Goal: Transaction & Acquisition: Purchase product/service

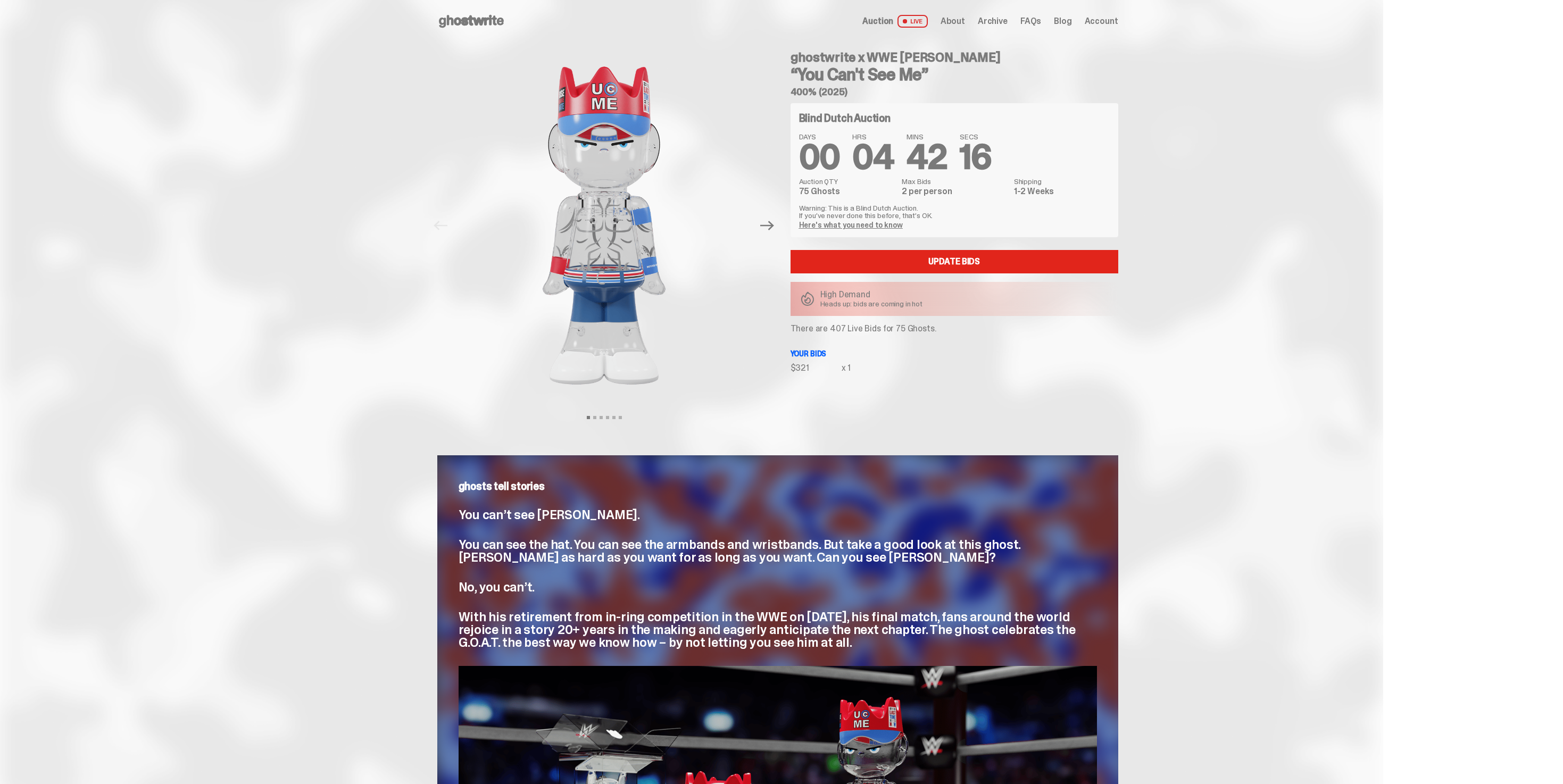
click at [810, 424] on div "Previous Next View slide 1 View slide 2 View slide 3 View slide 4 View slide 5 …" at bounding box center [778, 236] width 681 height 388
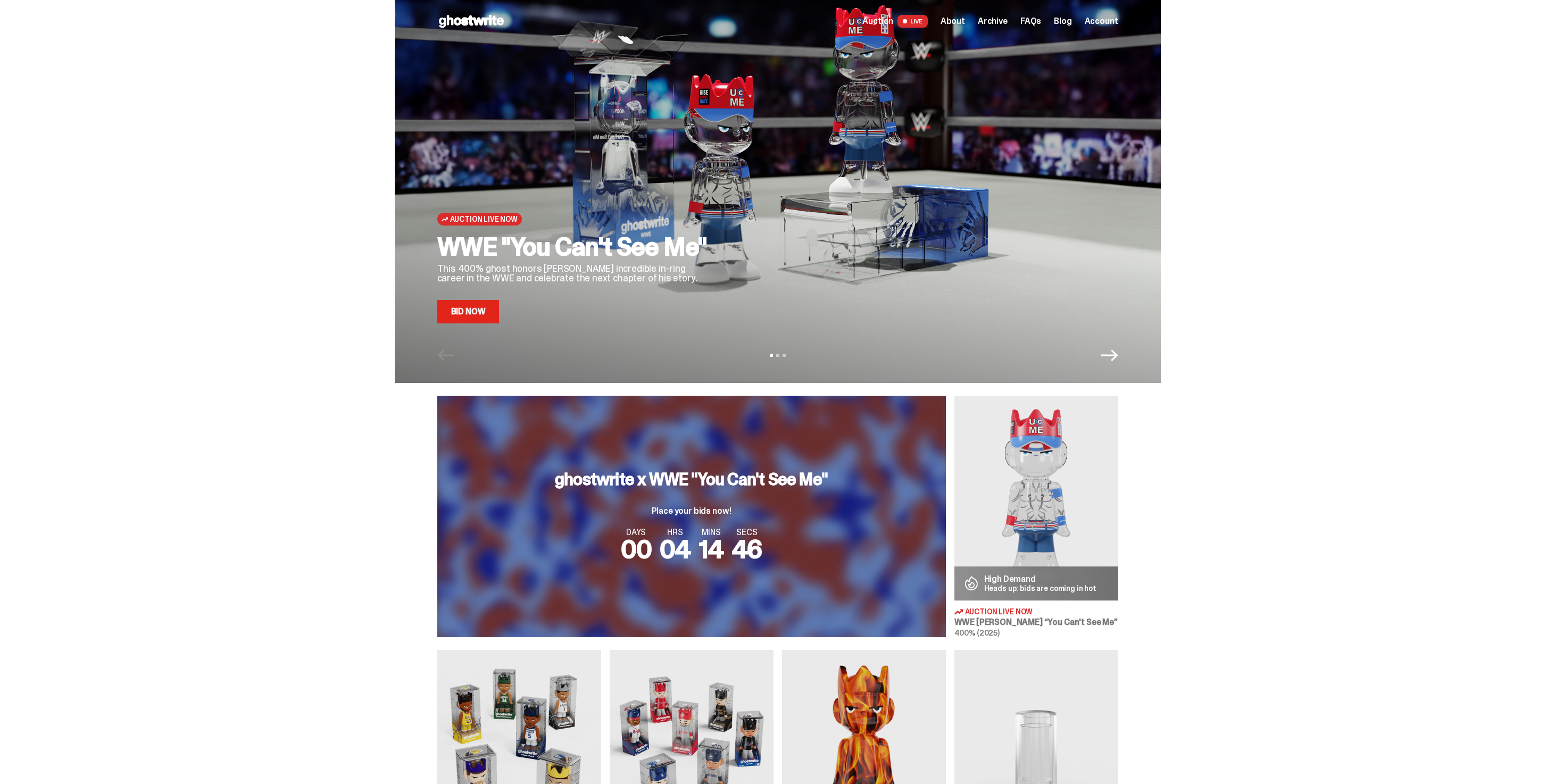
click at [508, 327] on div "Auction Live Now WWE "You Can't See Me" This 400% ghost honors [PERSON_NAME] in…" at bounding box center [778, 191] width 766 height 383
click at [485, 322] on link "Bid Now" at bounding box center [469, 312] width 62 height 23
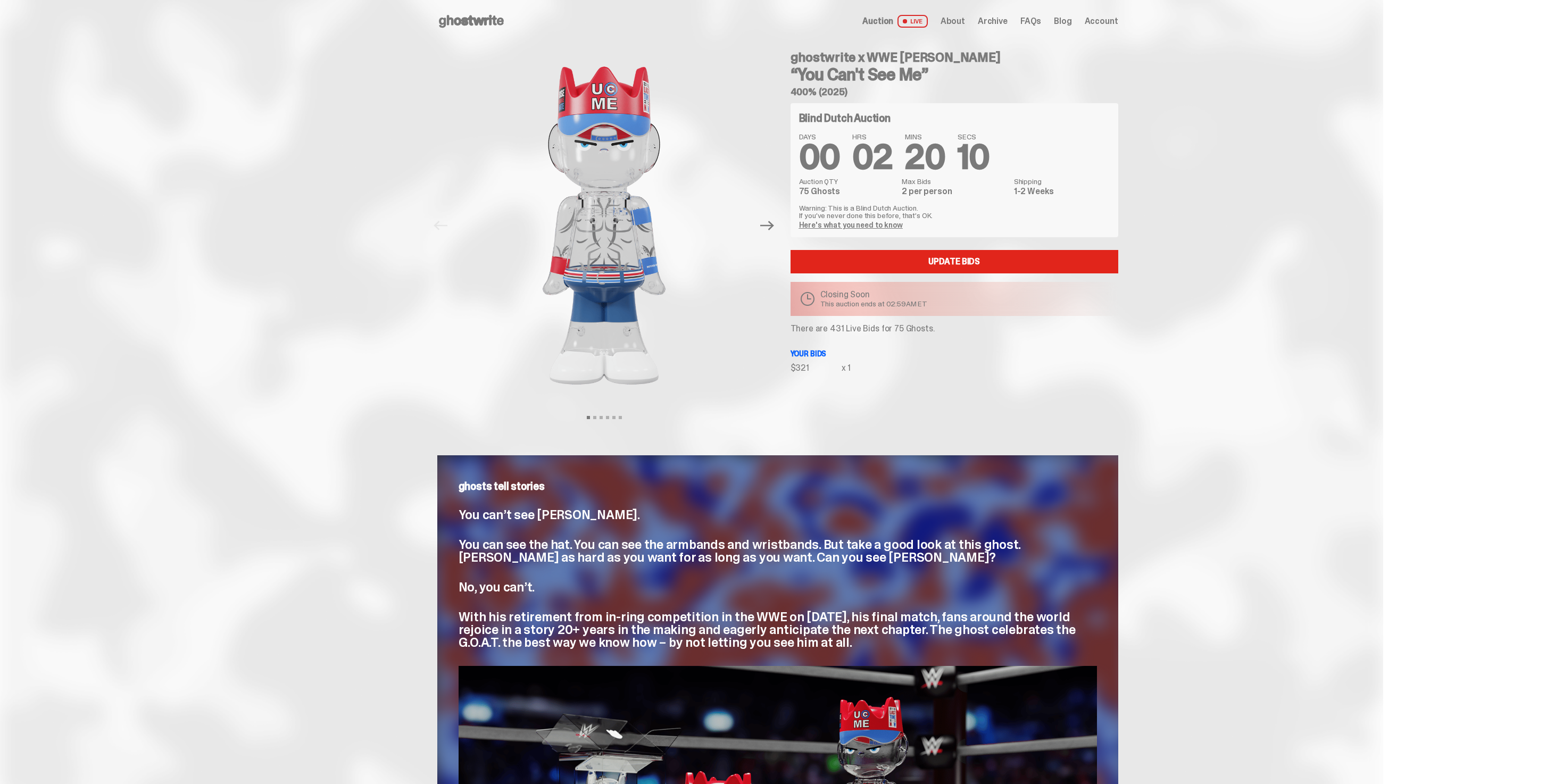
click at [838, 329] on p "There are 431 Live Bids for 75 Ghosts." at bounding box center [954, 329] width 328 height 9
click at [892, 393] on div "ghostwrite x WWE John Cena “You Can't See Me” 400% (2025) Blind Dutch Auction D…" at bounding box center [949, 225] width 341 height 366
click at [841, 328] on p "There are 431 Live Bids for 75 Ghosts." at bounding box center [954, 329] width 328 height 9
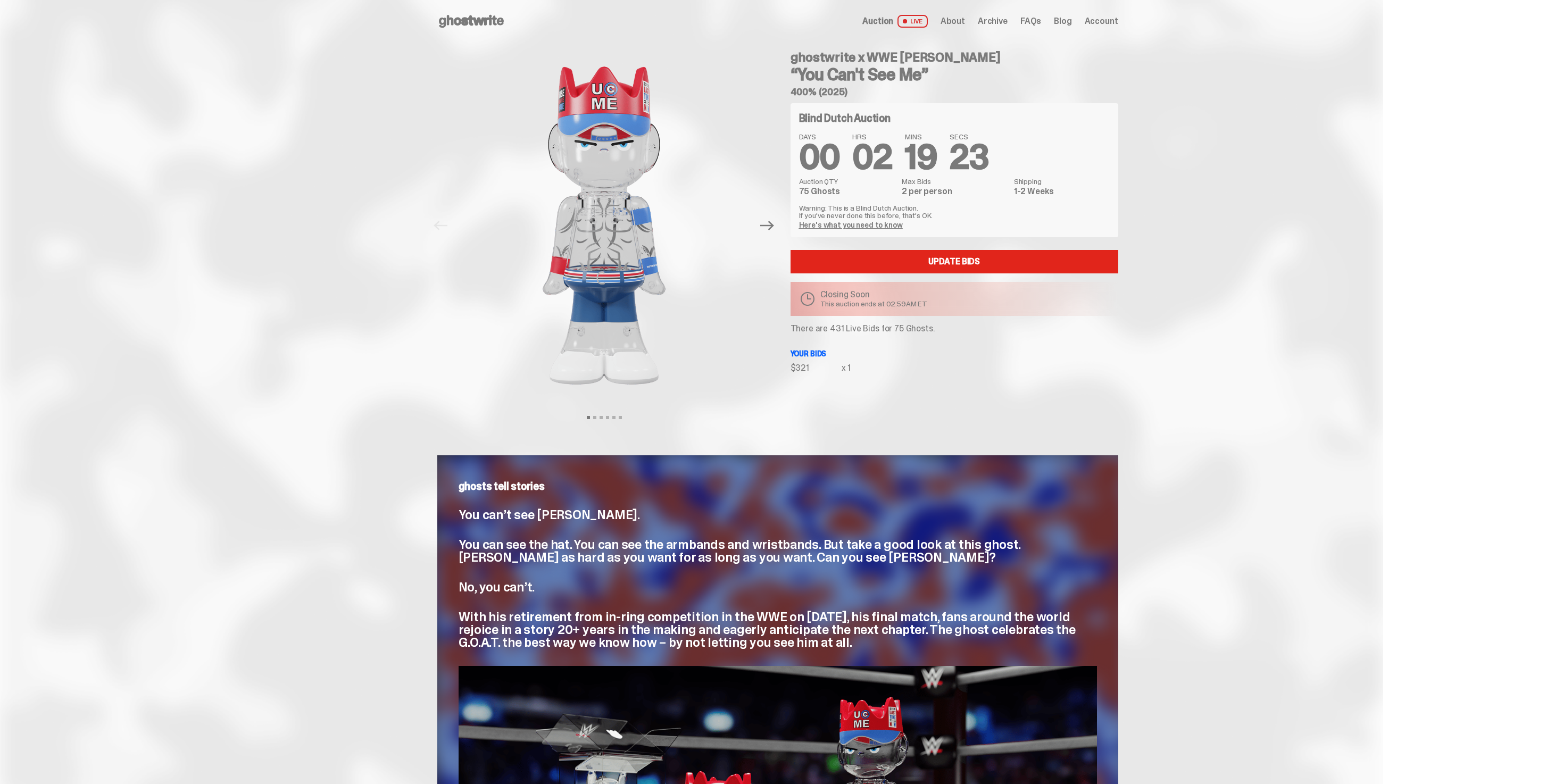
click at [865, 395] on div "ghostwrite x WWE John Cena “You Can't See Me” 400% (2025) Blind Dutch Auction D…" at bounding box center [949, 225] width 341 height 366
click at [854, 329] on p "There are 431 Live Bids for 75 Ghosts." at bounding box center [954, 329] width 328 height 9
click at [864, 357] on div "Blind Dutch Auction DAYS 00 HRS 02 MINS 19 SECS 01 Auction QTY 75 Ghosts Max Bi…" at bounding box center [954, 238] width 328 height 270
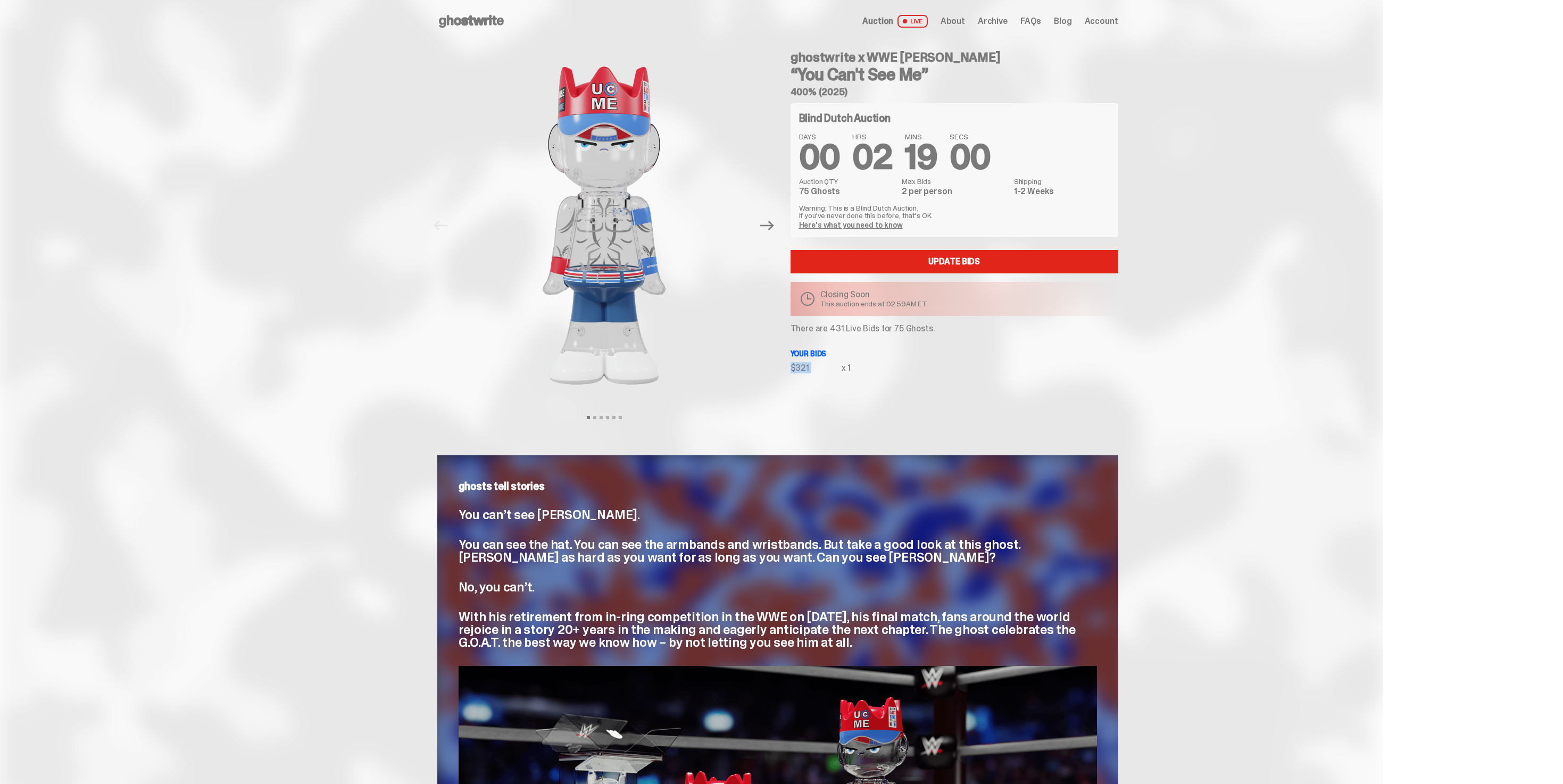
click at [864, 357] on div "Blind Dutch Auction DAYS 00 HRS 02 MINS 19 SECS 00 Auction QTY 75 Ghosts Max Bi…" at bounding box center [954, 238] width 328 height 270
click at [841, 325] on p "There are 431 Live Bids for 75 Ghosts." at bounding box center [954, 329] width 328 height 9
click at [896, 346] on div "Blind Dutch Auction DAYS 00 HRS 02 MINS 18 SECS 16 Auction QTY 75 Ghosts Max Bi…" at bounding box center [954, 238] width 328 height 270
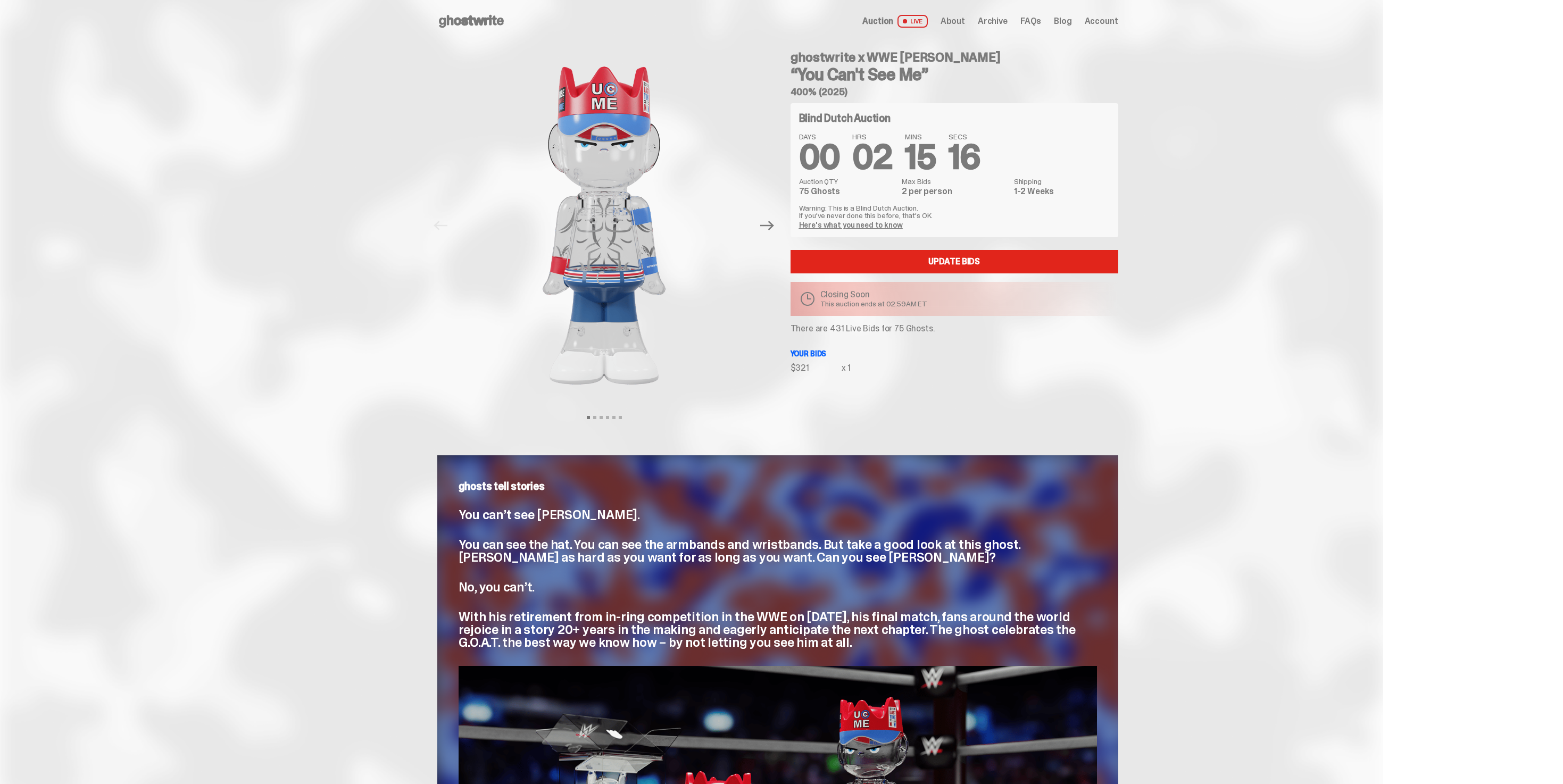
click at [859, 329] on p "There are 431 Live Bids for 75 Ghosts." at bounding box center [954, 329] width 328 height 9
click at [858, 351] on p "Your bids" at bounding box center [954, 354] width 328 height 7
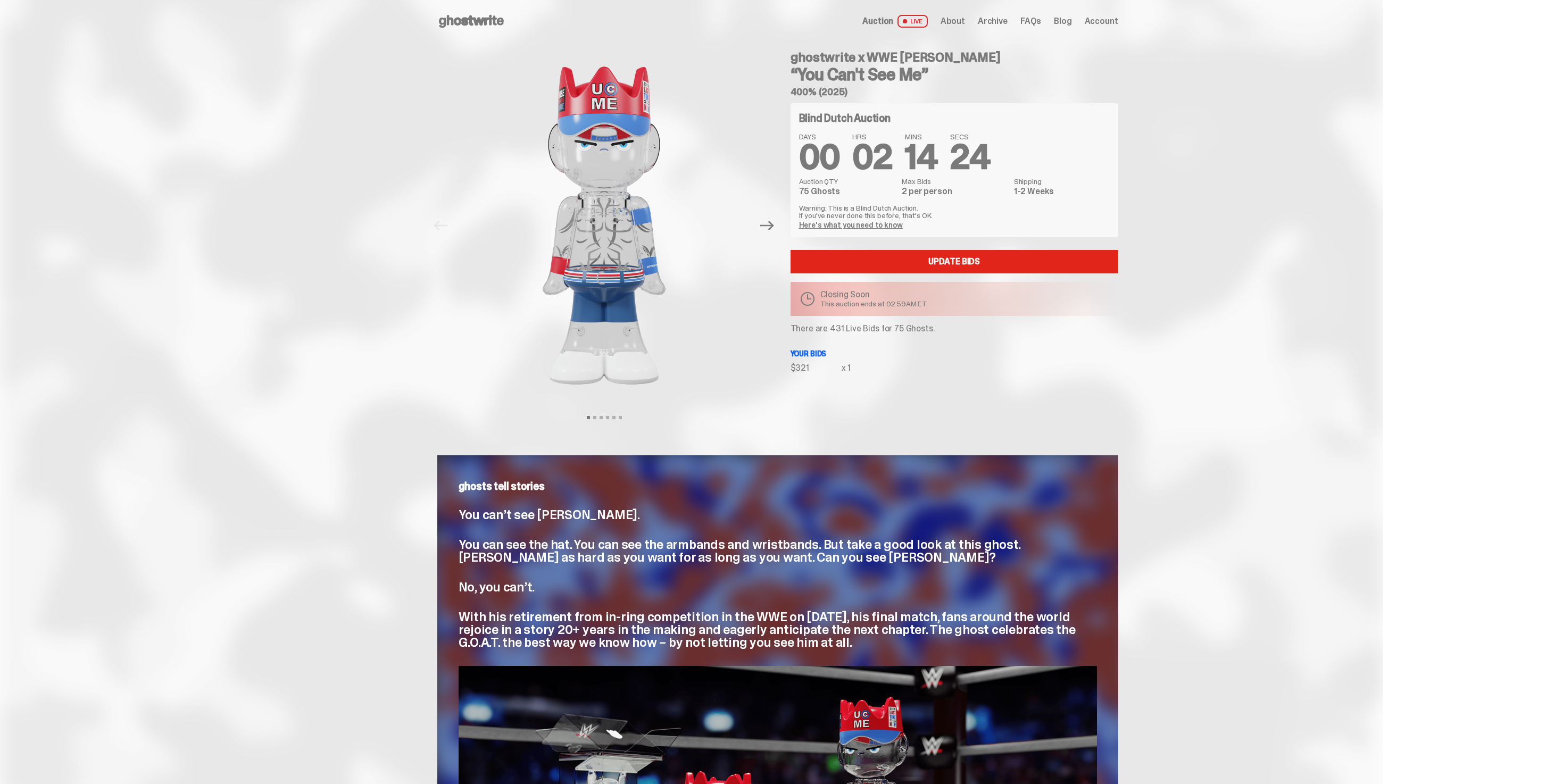
click at [827, 330] on p "There are 431 Live Bids for 75 Ghosts." at bounding box center [954, 329] width 328 height 9
click at [861, 336] on div "Blind Dutch Auction DAYS 00 HRS 02 MINS 13 SECS 33 Auction QTY 75 Ghosts Max Bi…" at bounding box center [954, 238] width 328 height 270
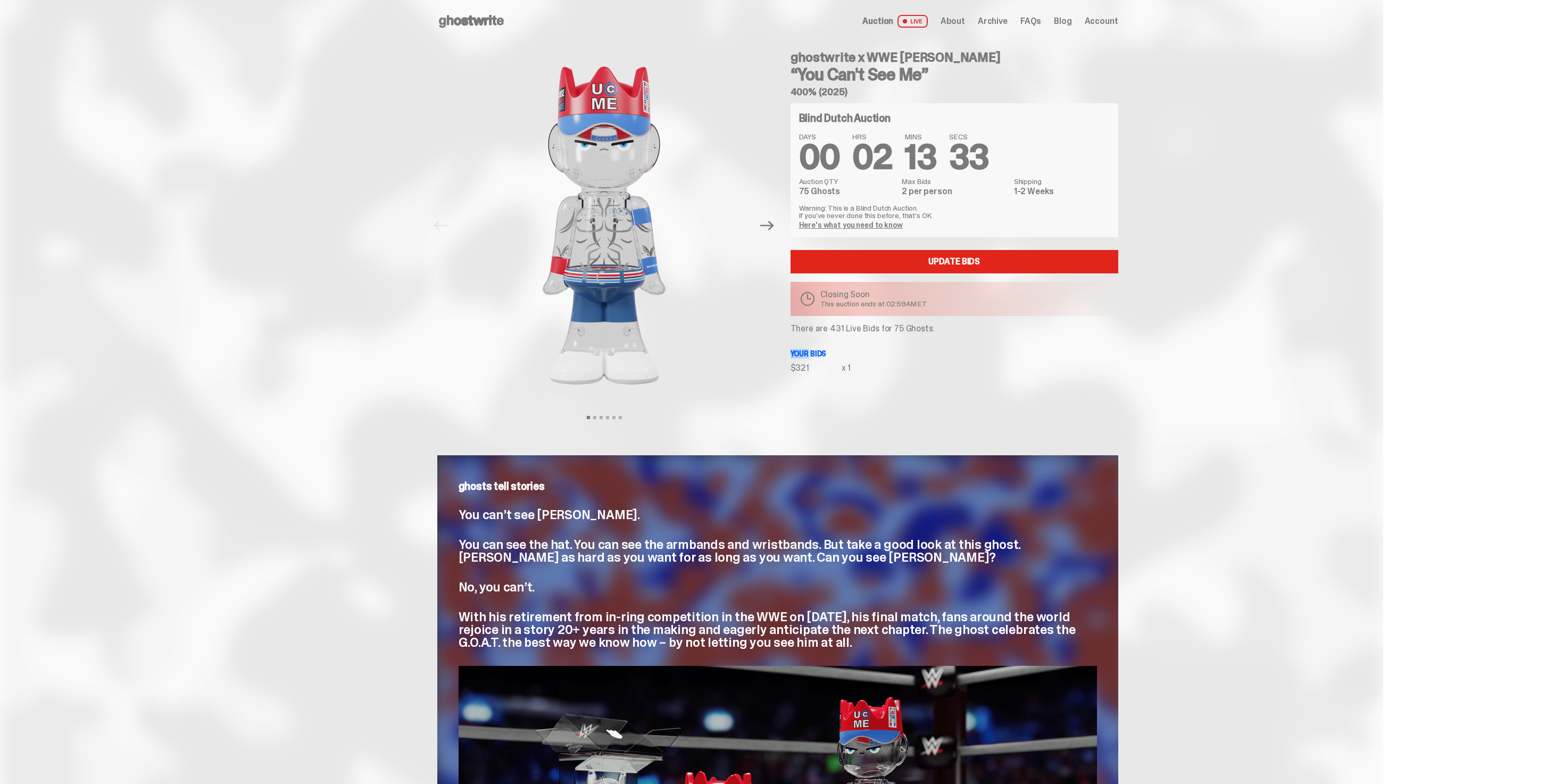
click at [861, 336] on div "Blind Dutch Auction DAYS 00 HRS 02 MINS 13 SECS 33 Auction QTY 75 Ghosts Max Bi…" at bounding box center [954, 238] width 328 height 270
click at [861, 336] on div "Blind Dutch Auction DAYS 00 HRS 02 MINS 13 SECS 32 Auction QTY 75 Ghosts Max Bi…" at bounding box center [954, 238] width 328 height 270
click at [861, 333] on p "There are 431 Live Bids for 75 Ghosts." at bounding box center [954, 329] width 328 height 9
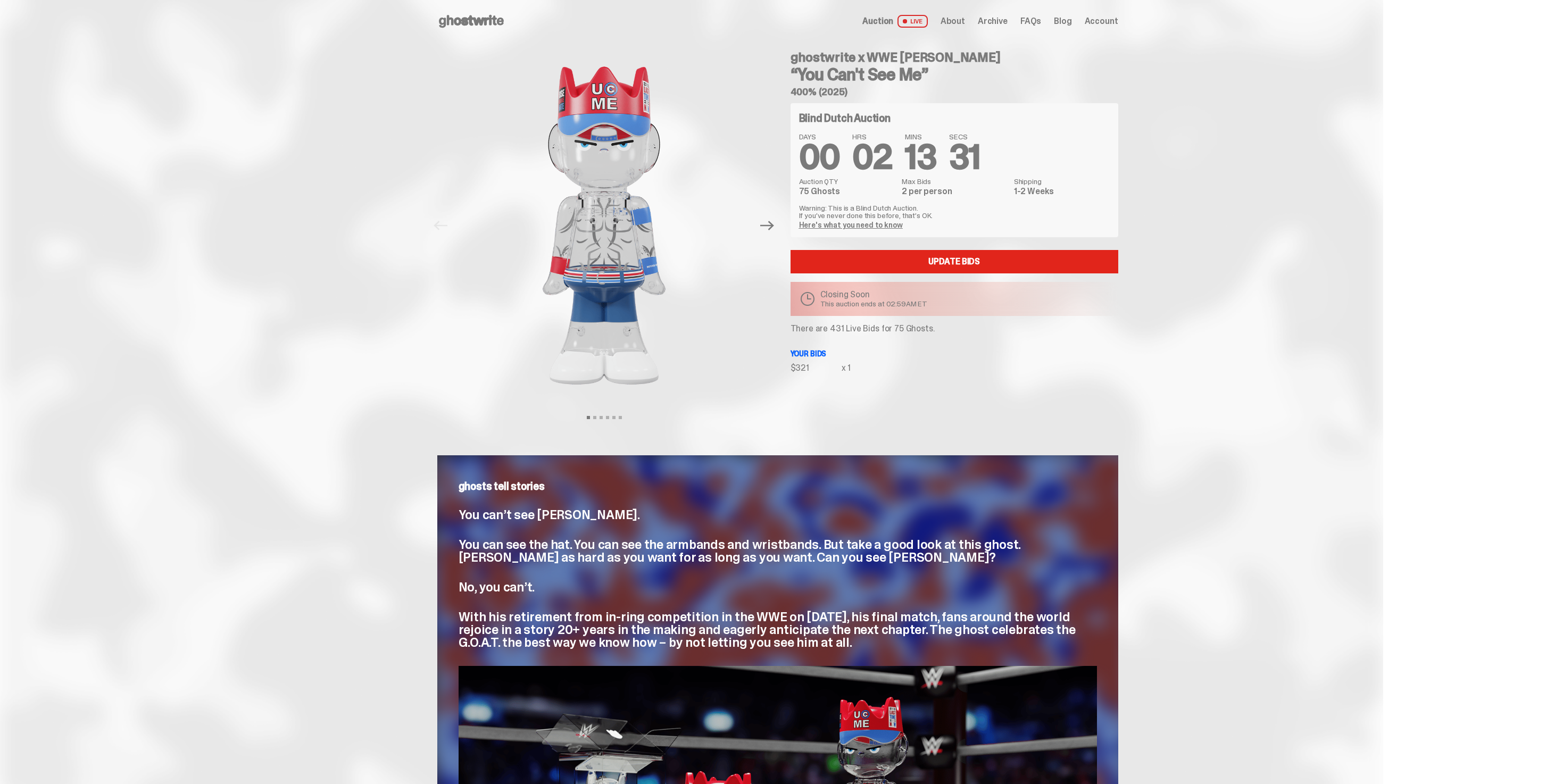
click at [854, 351] on p "Your bids" at bounding box center [954, 354] width 328 height 7
click at [845, 334] on div "Blind Dutch Auction DAYS 00 HRS 01 MINS 35 SECS 04 Auction QTY 75 Ghosts Max Bi…" at bounding box center [954, 238] width 328 height 270
click at [840, 329] on p "There are 436 Live Bids for 75 Ghosts." at bounding box center [954, 329] width 328 height 9
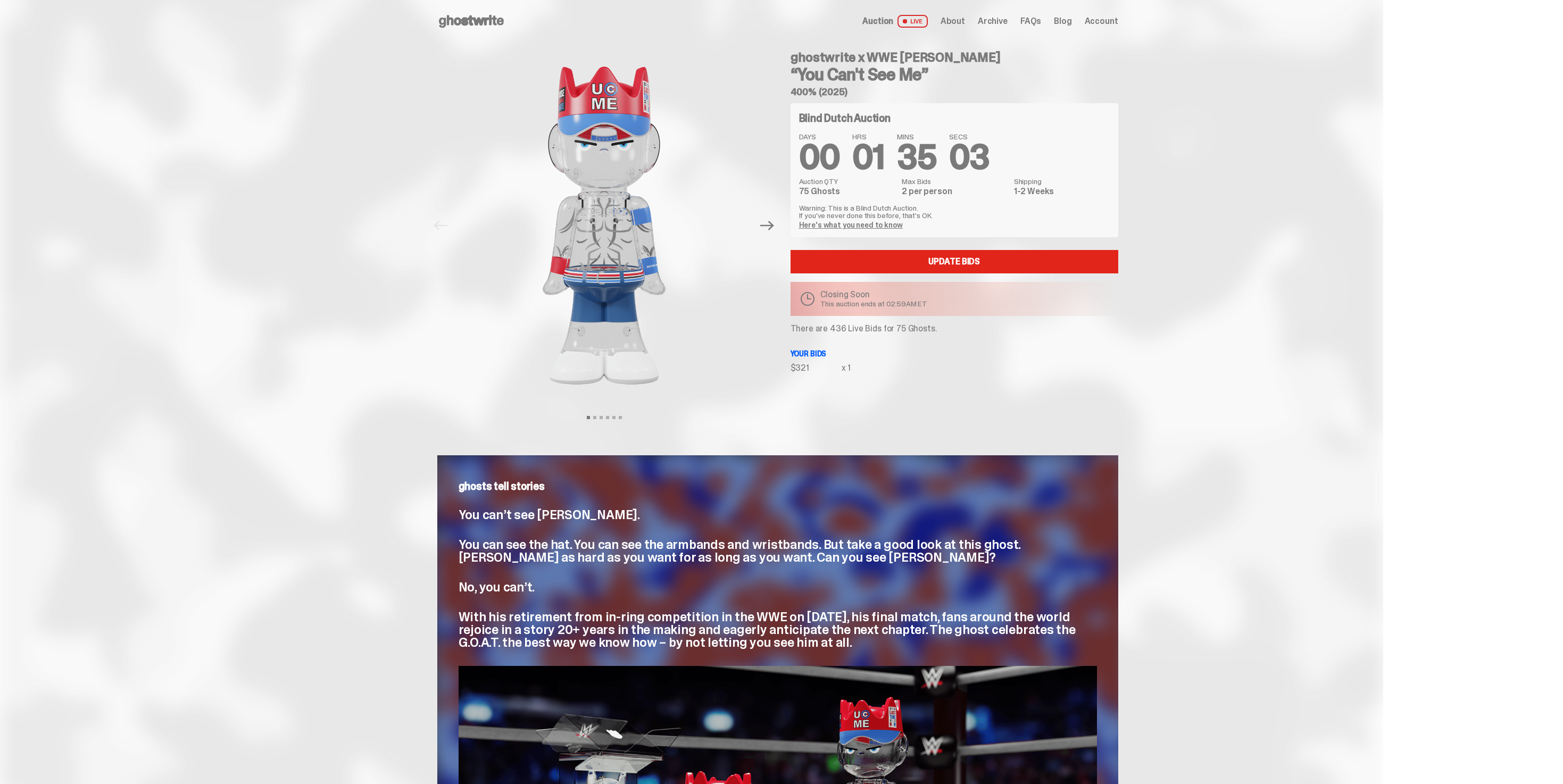
click at [855, 354] on p "Your bids" at bounding box center [954, 354] width 328 height 7
click at [834, 322] on div "Blind Dutch Auction DAYS 00 HRS 01 MINS 33 SECS 24 Auction QTY 75 Ghosts Max Bi…" at bounding box center [954, 238] width 328 height 270
click at [843, 338] on div "Blind Dutch Auction DAYS 00 HRS 01 MINS 33 SECS 23 Auction QTY 75 Ghosts Max Bi…" at bounding box center [954, 238] width 328 height 270
click at [843, 333] on p "There are 438 Live Bids for 75 Ghosts." at bounding box center [954, 329] width 328 height 9
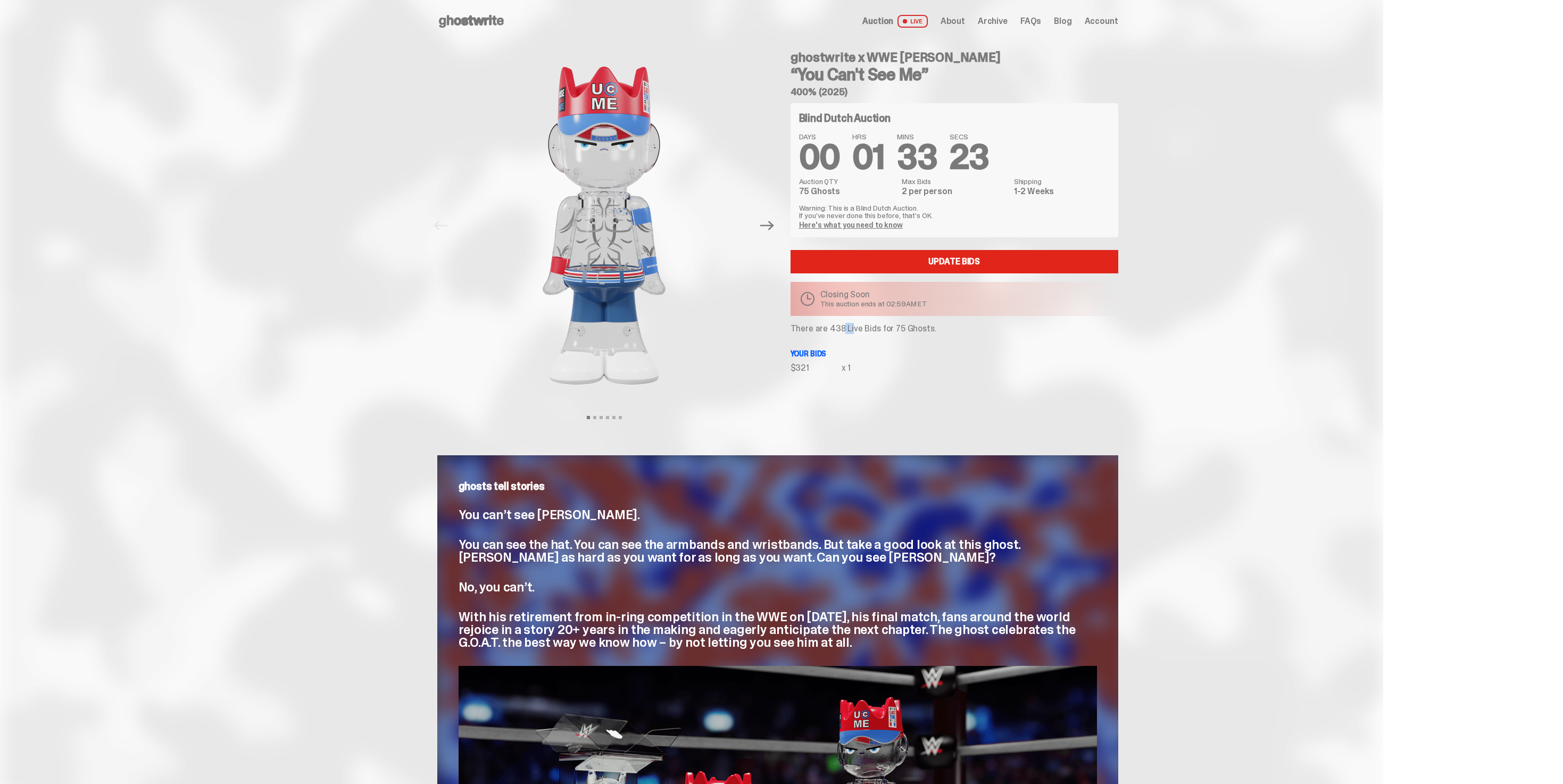
click at [843, 333] on p "There are 438 Live Bids for 75 Ghosts." at bounding box center [954, 329] width 328 height 9
click at [910, 391] on div "ghostwrite x WWE John Cena “You Can't See Me” 400% (2025) Blind Dutch Auction D…" at bounding box center [949, 225] width 341 height 366
click at [838, 331] on p "There are 438 Live Bids for 75 Ghosts." at bounding box center [954, 329] width 328 height 9
click at [841, 356] on p "Your bids" at bounding box center [954, 354] width 328 height 7
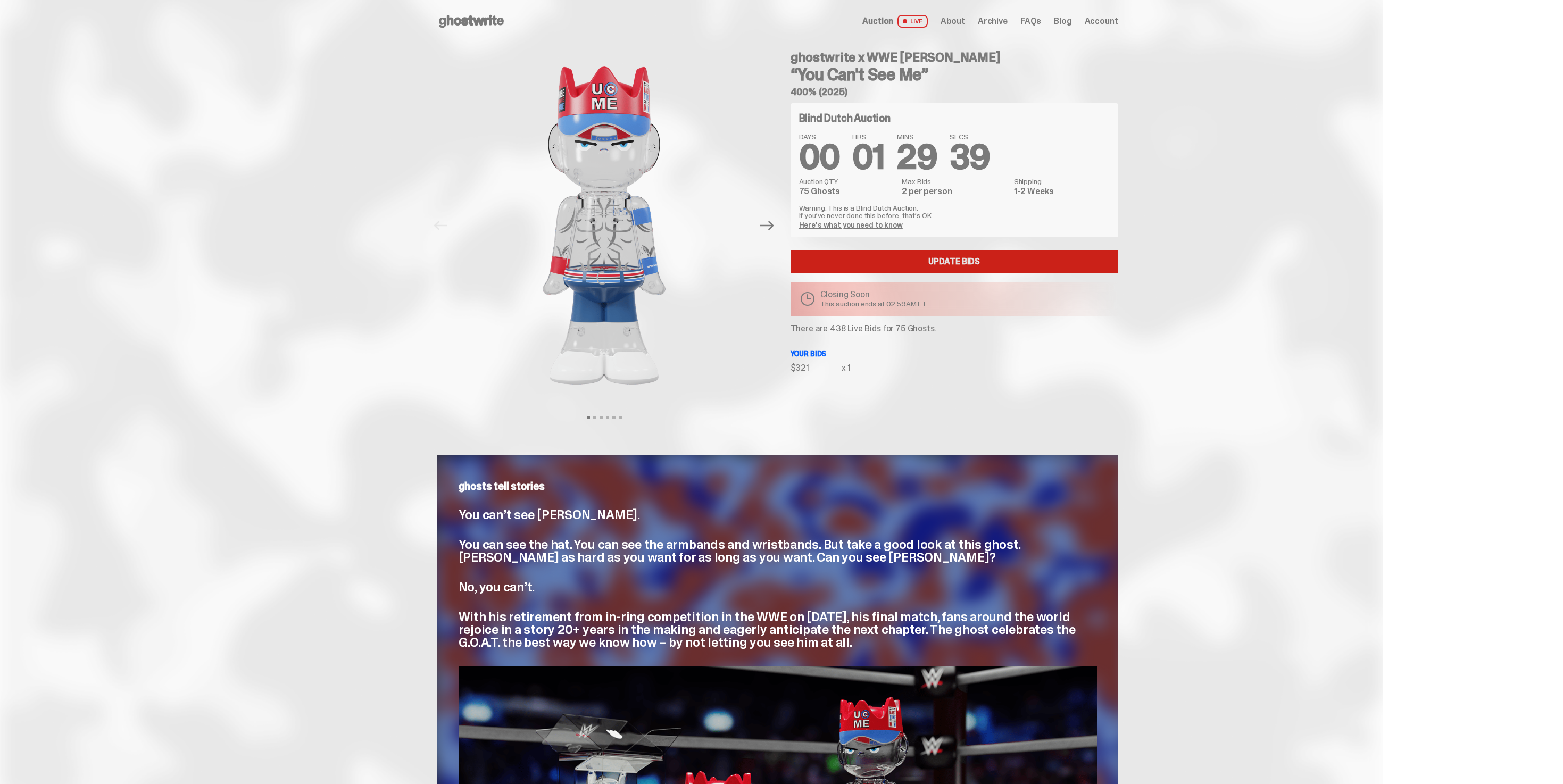
click at [862, 259] on link "Update Bids" at bounding box center [954, 262] width 328 height 23
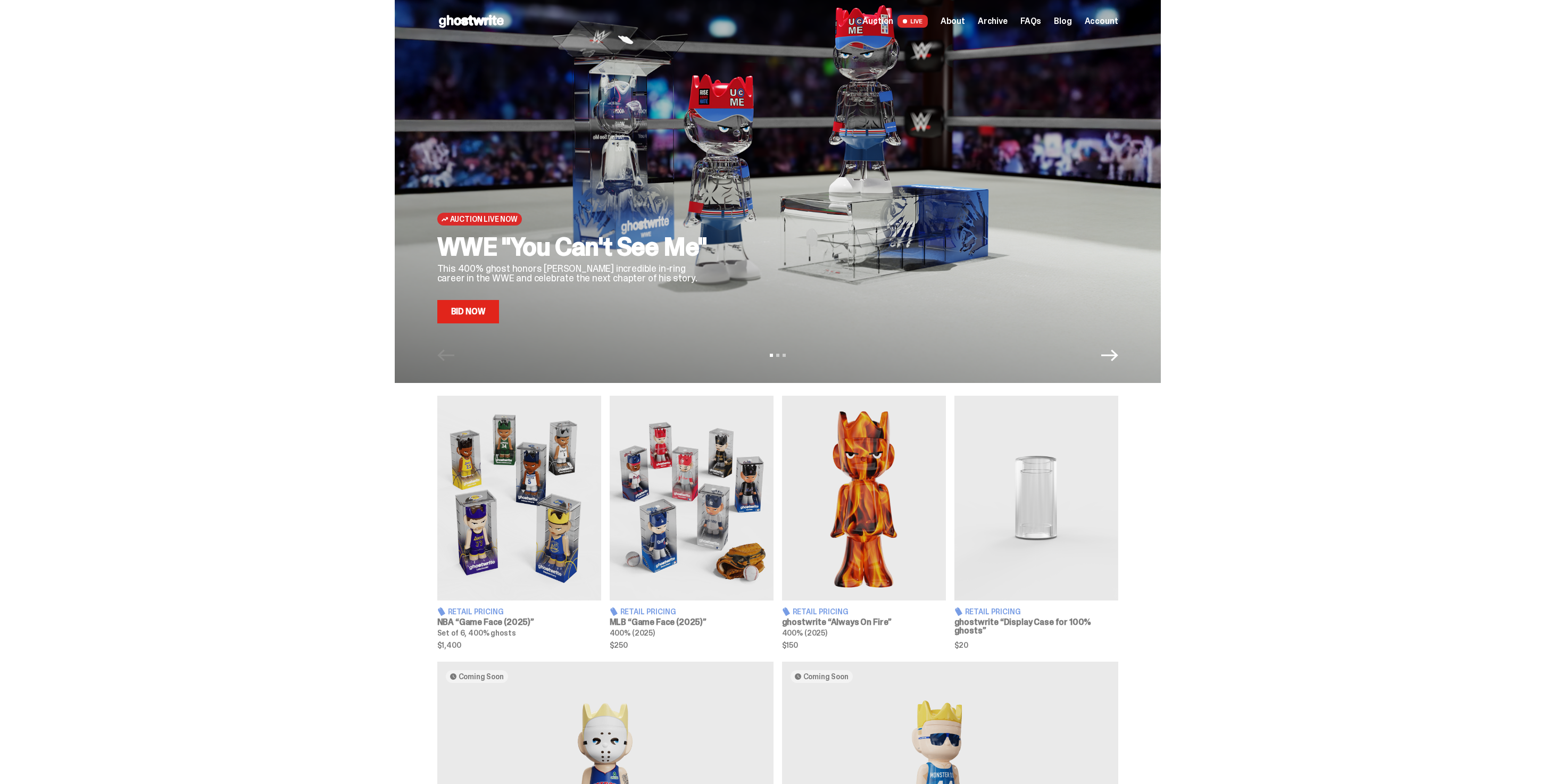
click at [483, 309] on link "Bid Now" at bounding box center [469, 312] width 62 height 23
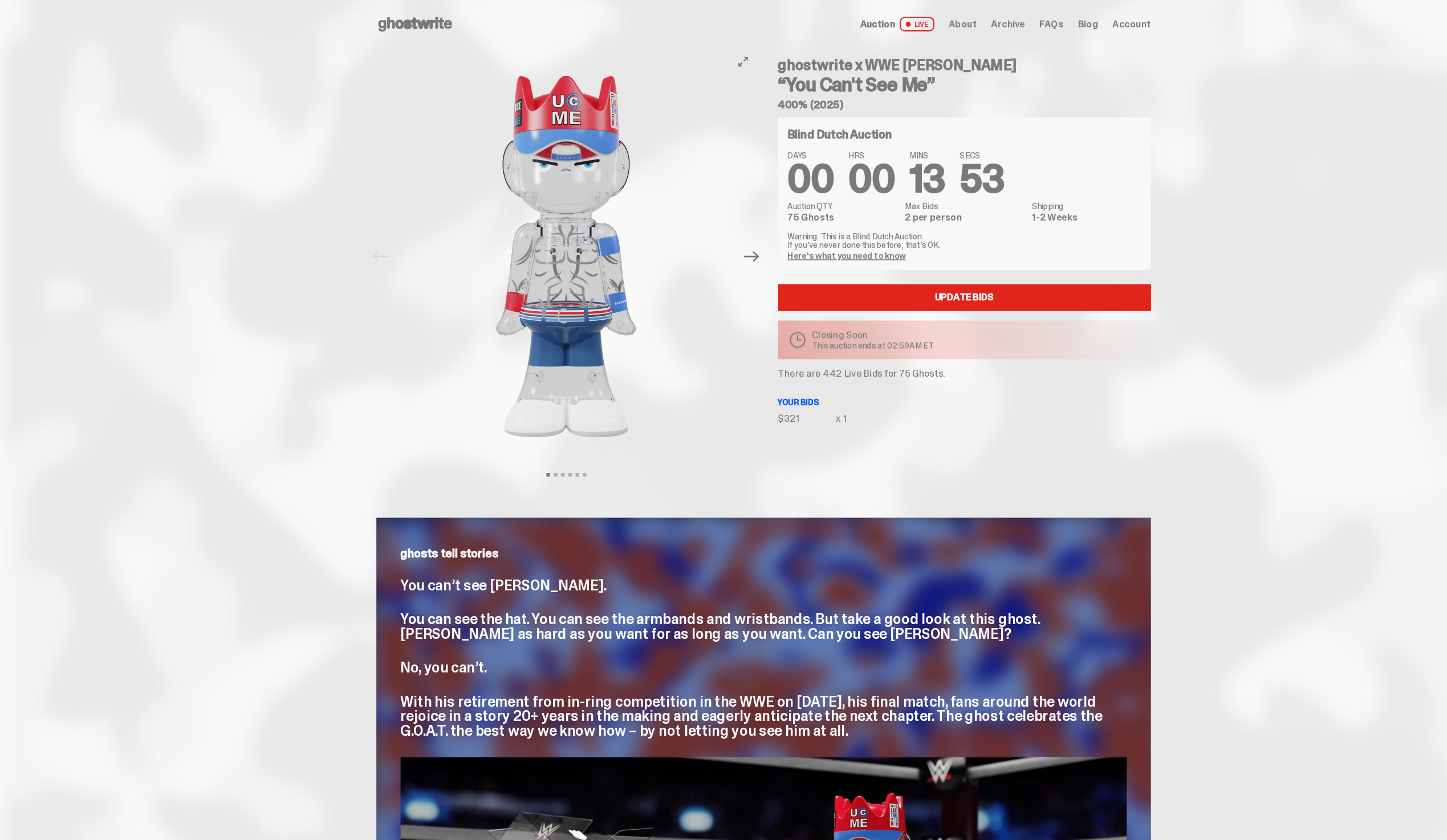
click at [380, 25] on use at bounding box center [391, 23] width 70 height 14
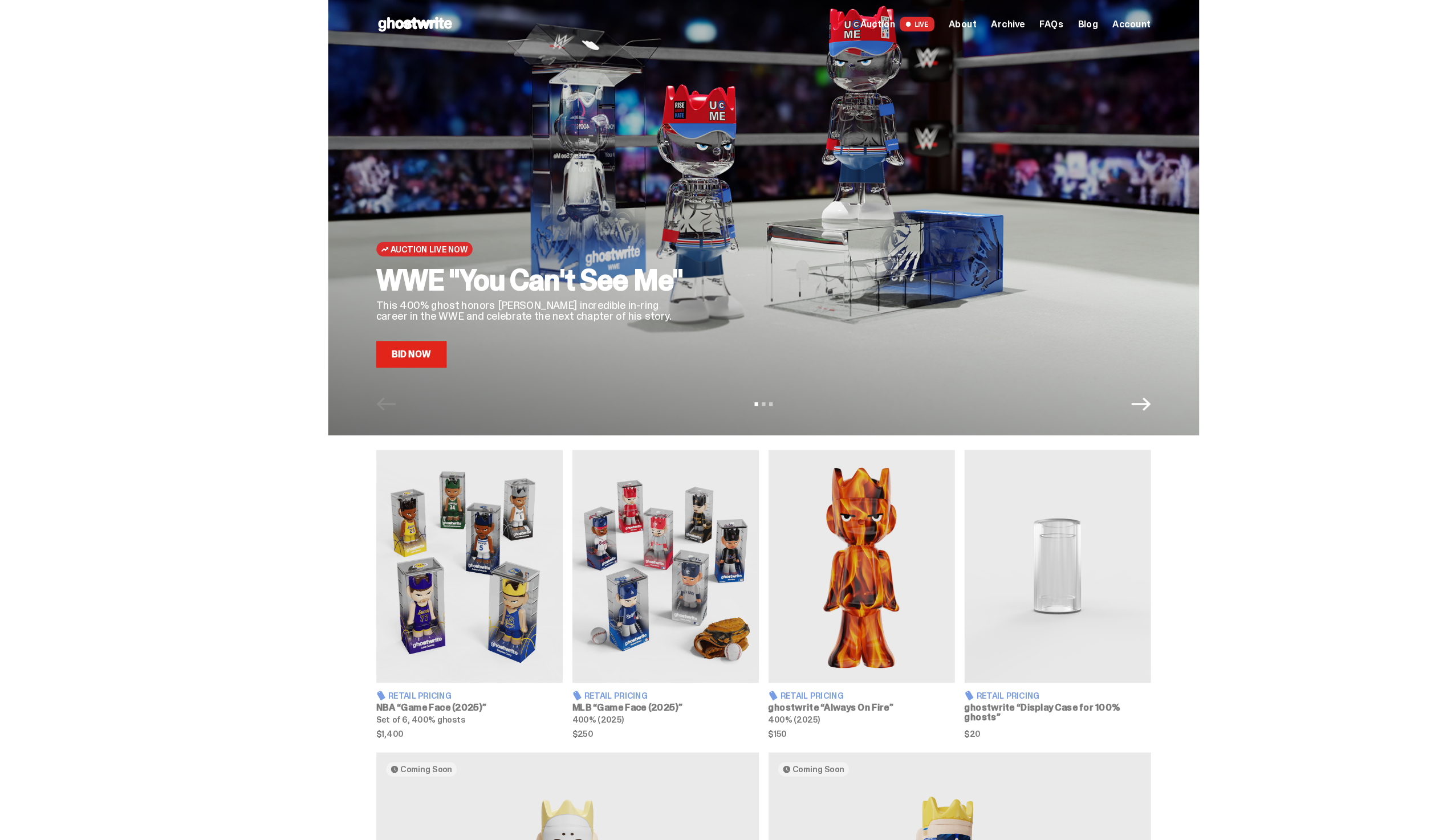
click at [396, 331] on link "Bid Now" at bounding box center [388, 334] width 67 height 25
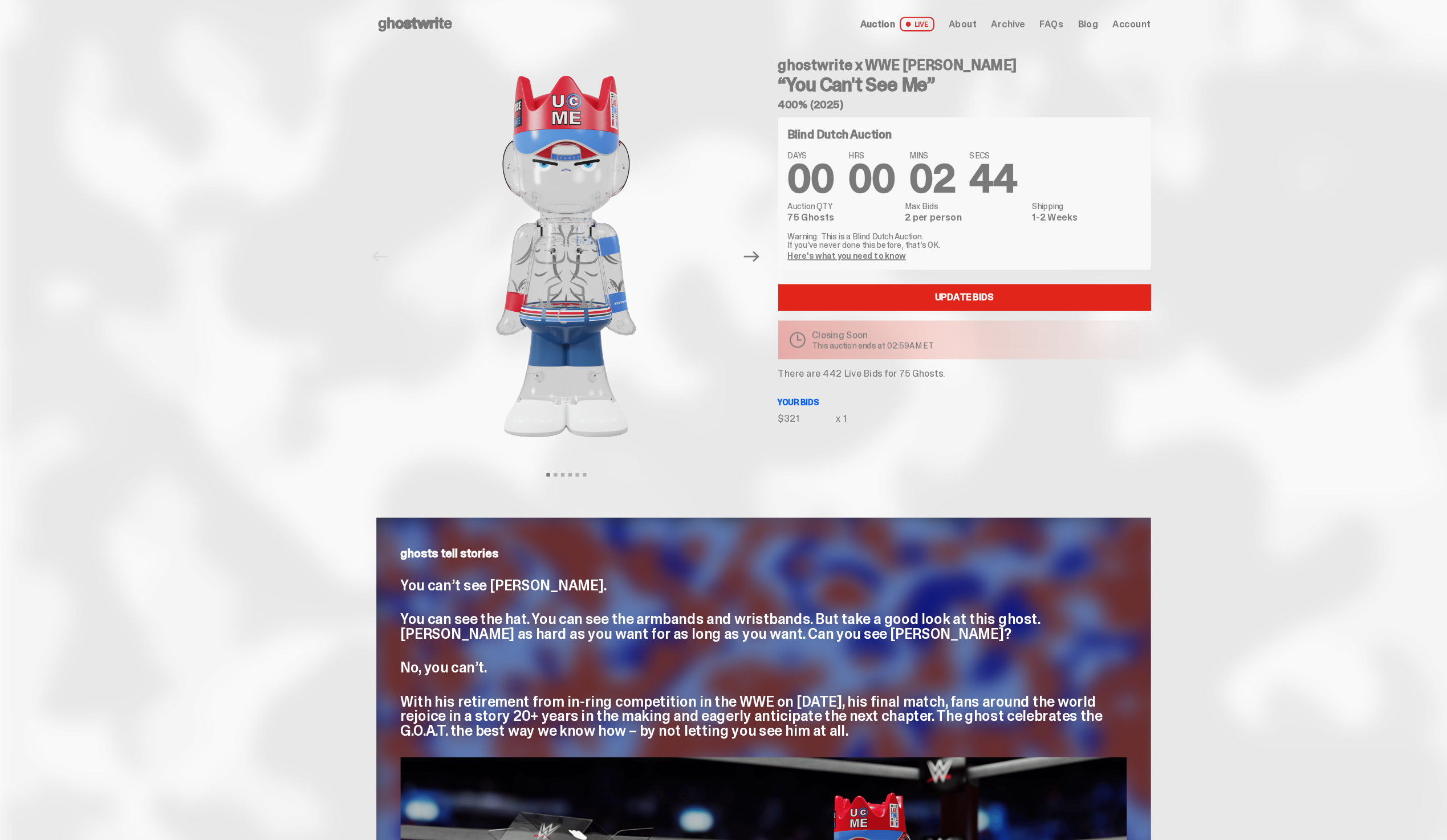
click at [966, 24] on span "Archive" at bounding box center [949, 23] width 32 height 9
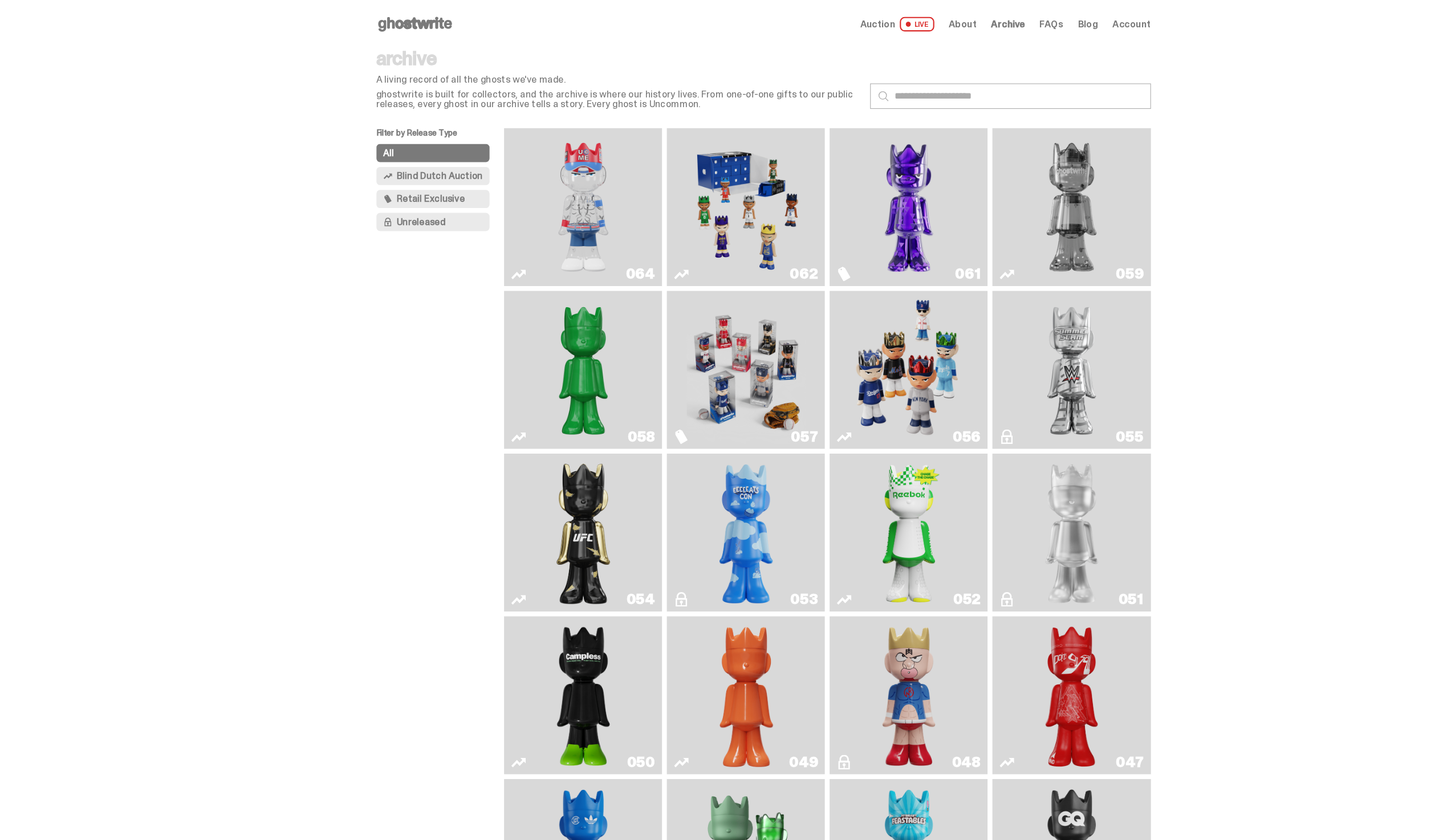
click at [984, 211] on img "Two" at bounding box center [1009, 196] width 112 height 140
click at [394, 31] on icon at bounding box center [391, 23] width 73 height 18
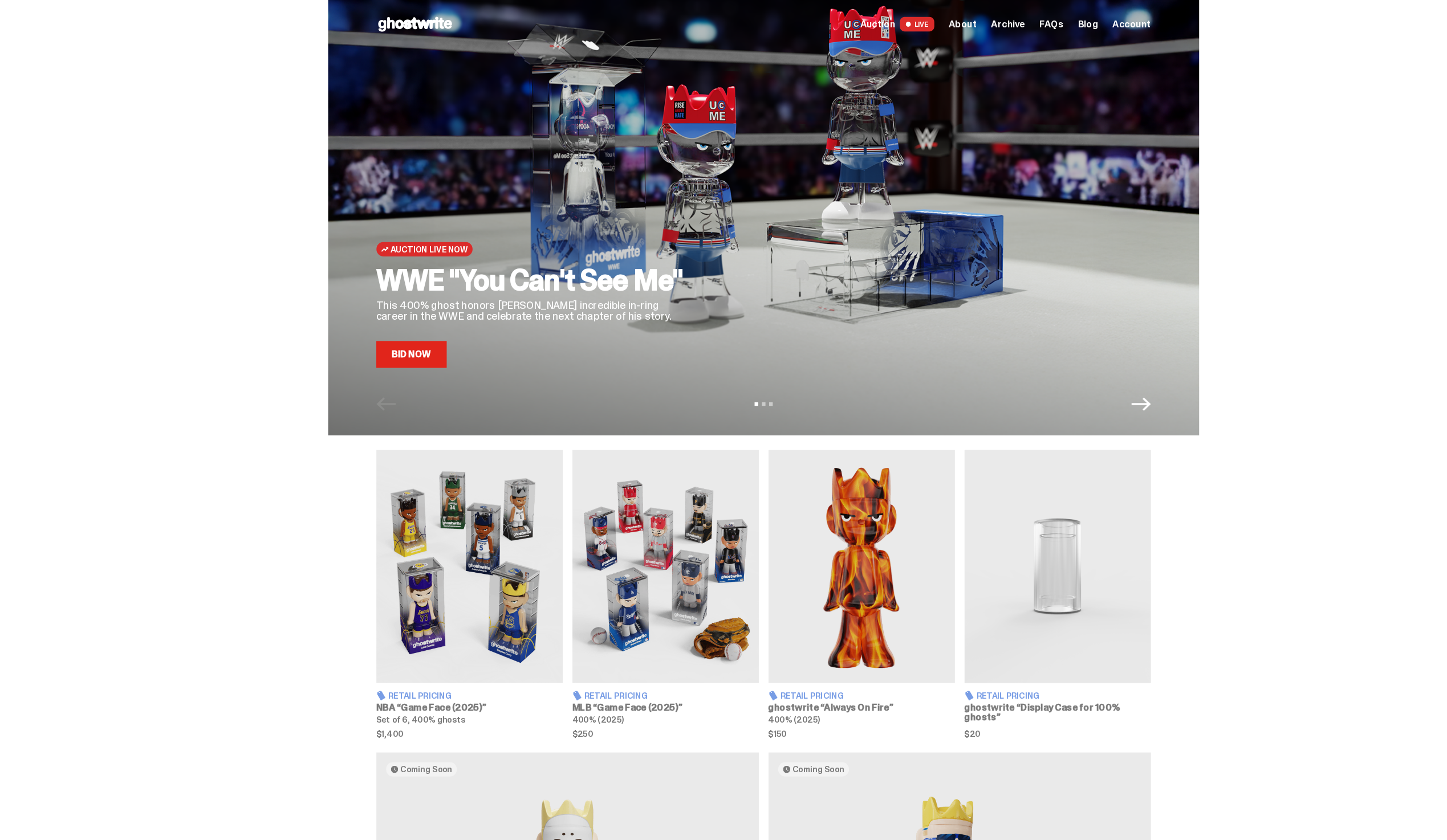
click at [413, 341] on link "Bid Now" at bounding box center [388, 334] width 67 height 25
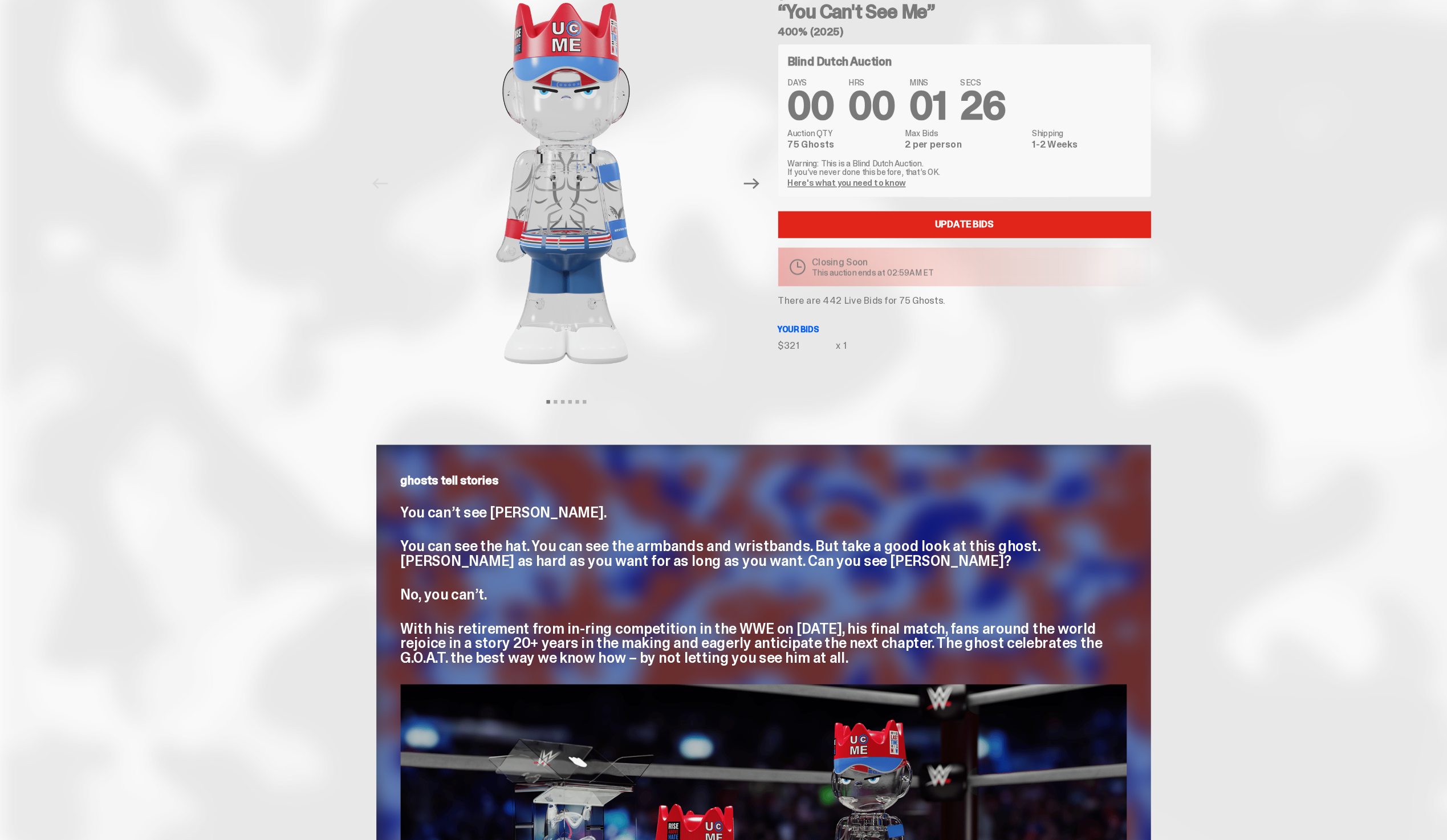
scroll to position [82, 0]
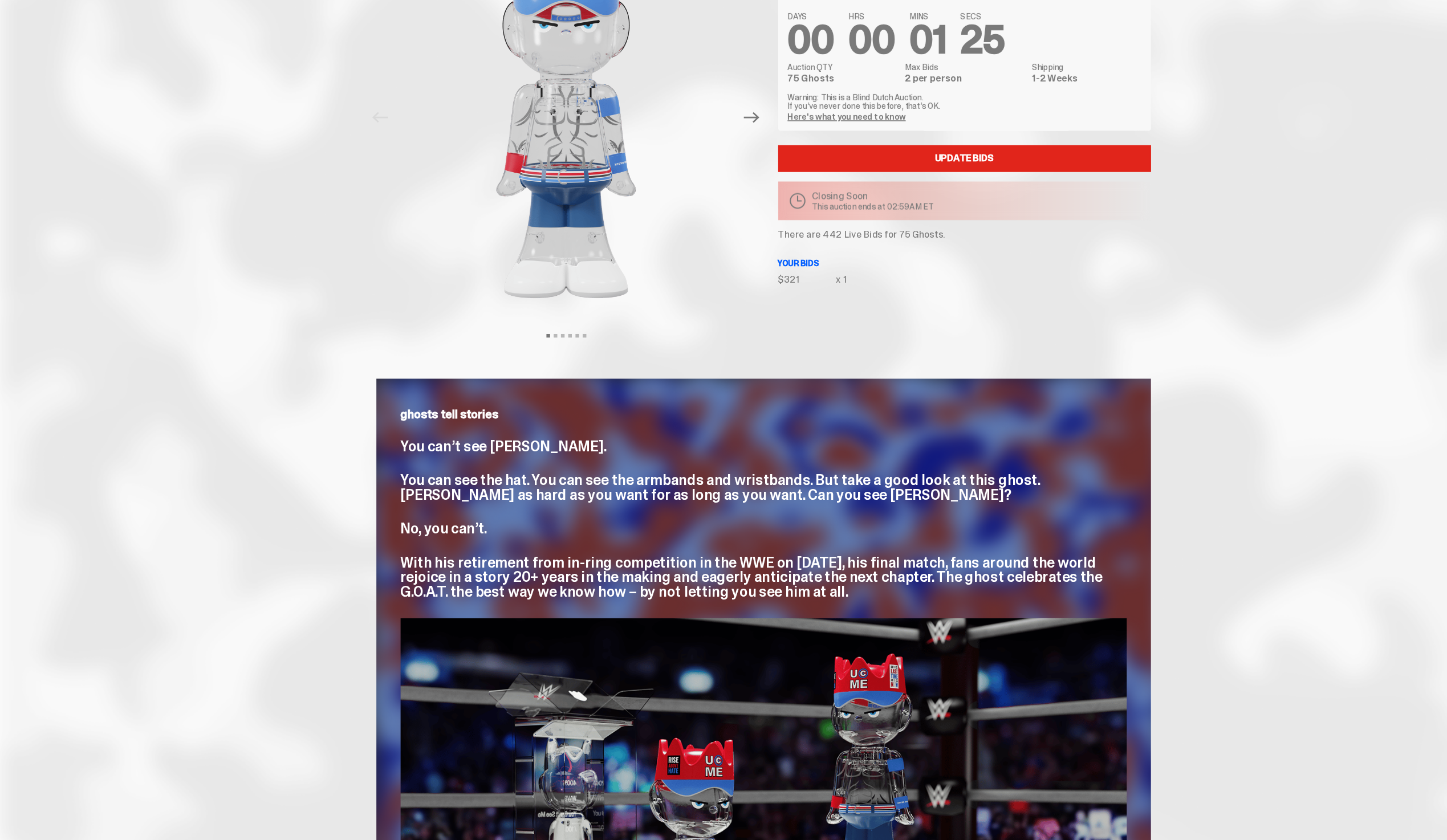
click at [779, 270] on p "There are 442 Live Bids for 75 Ghosts." at bounding box center [908, 269] width 351 height 9
click at [829, 267] on p "There are 442 Live Bids for 75 Ghosts." at bounding box center [908, 269] width 351 height 9
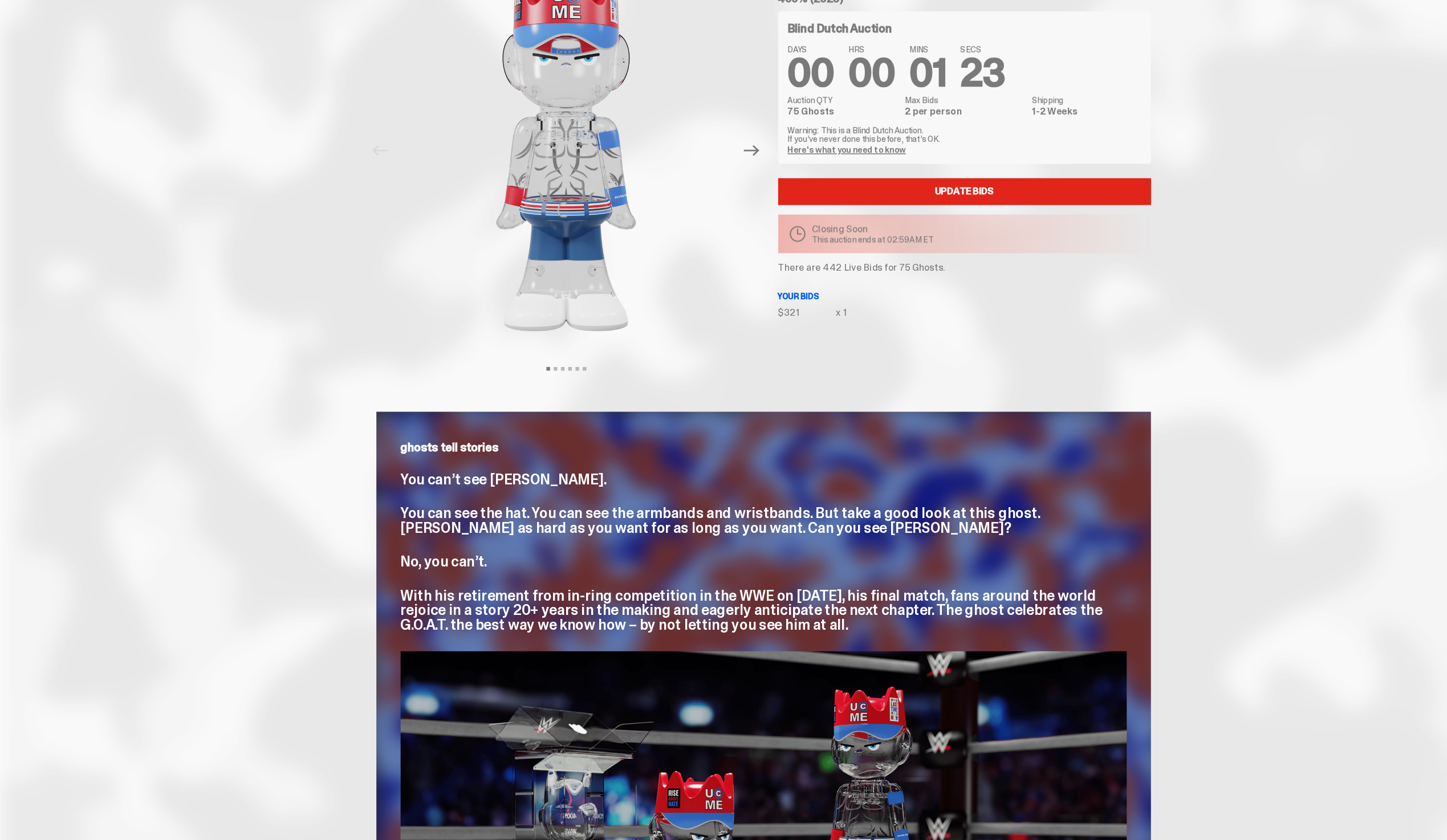
click at [799, 271] on p "There are 442 Live Bids for 75 Ghosts." at bounding box center [908, 270] width 351 height 9
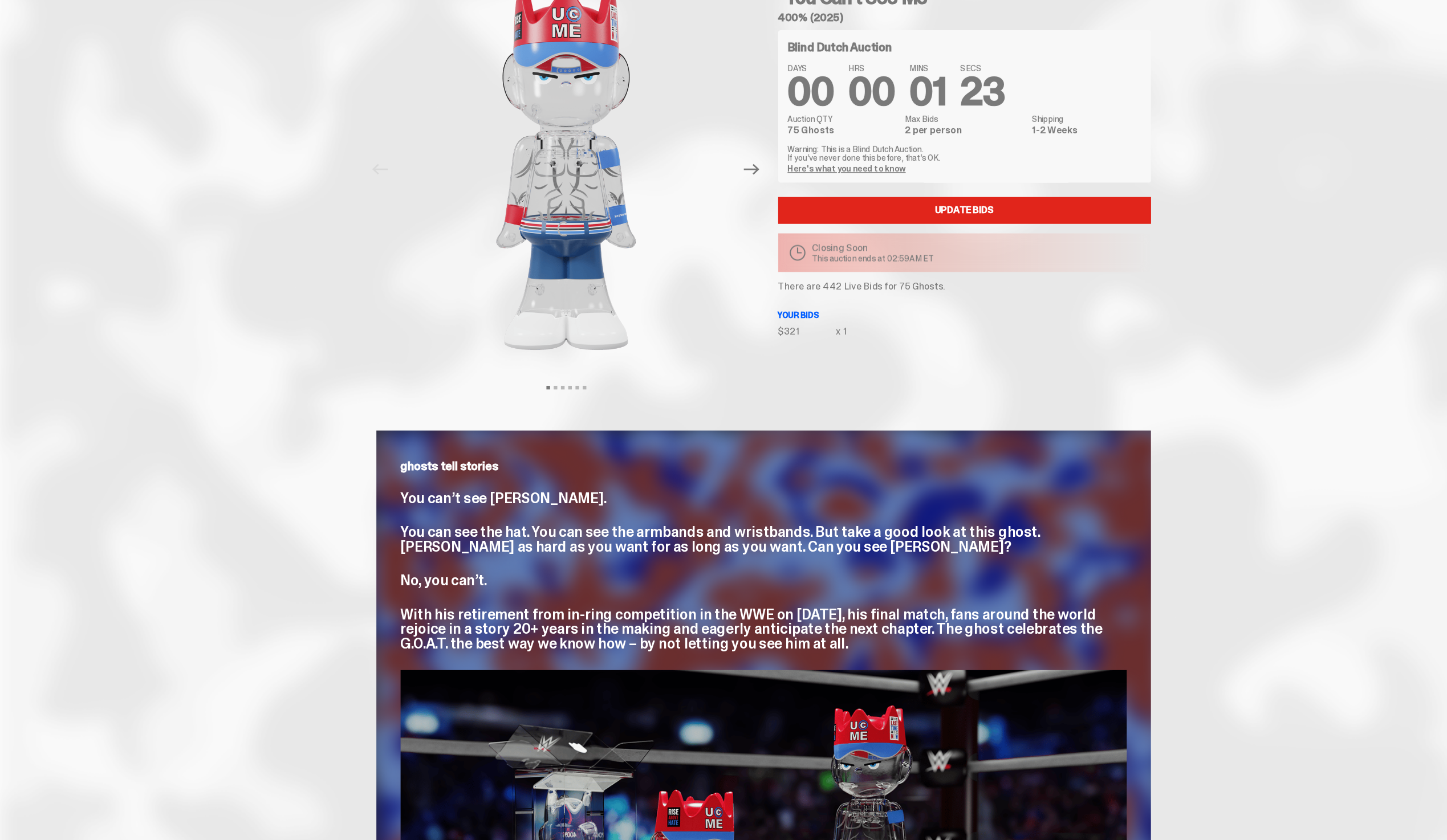
scroll to position [0, 0]
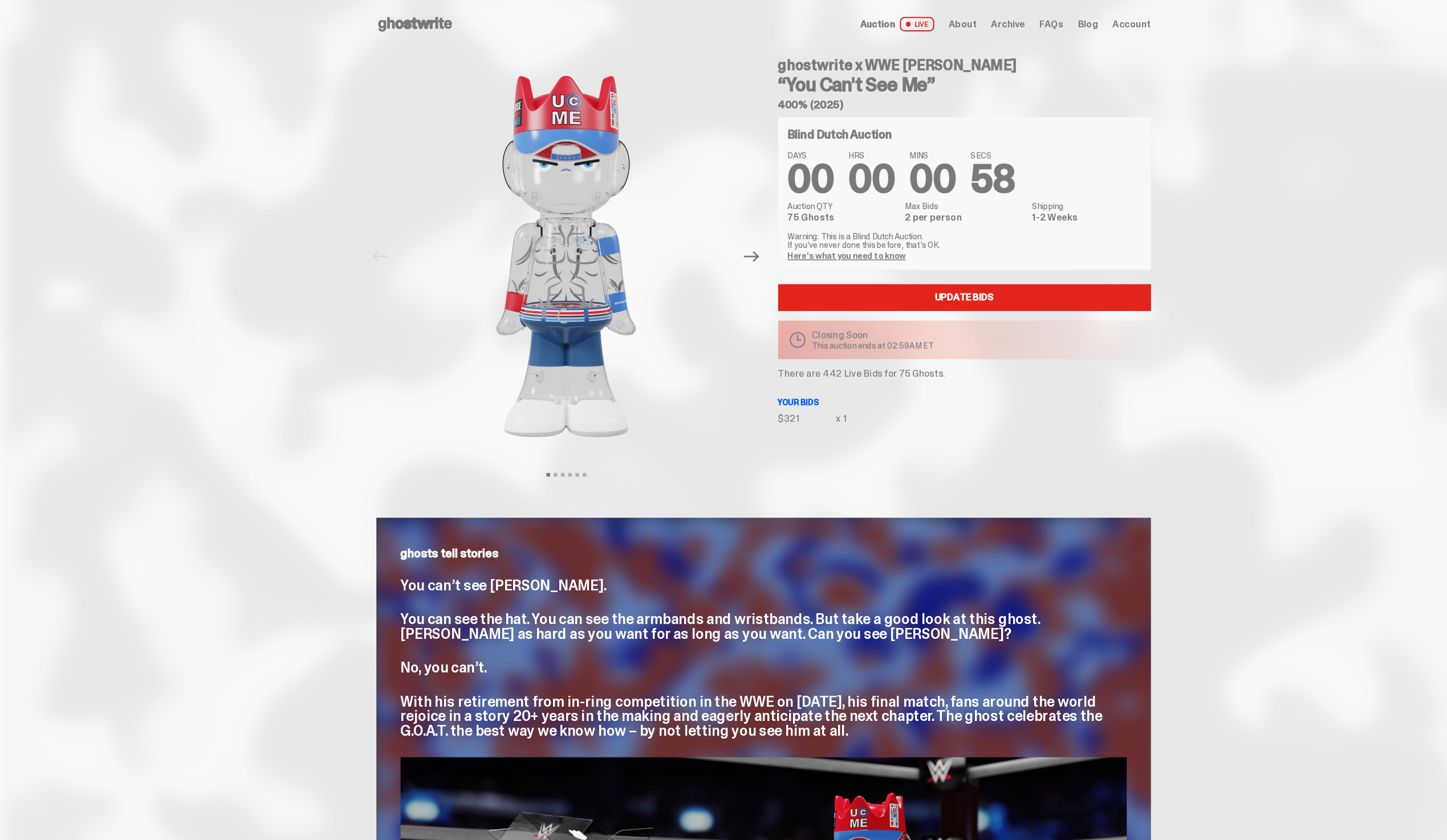
click at [828, 12] on div "Open main menu Home Auction LIVE About Archive FAQs Blog Account" at bounding box center [720, 23] width 730 height 46
click at [958, 19] on span "Archive" at bounding box center [949, 23] width 32 height 9
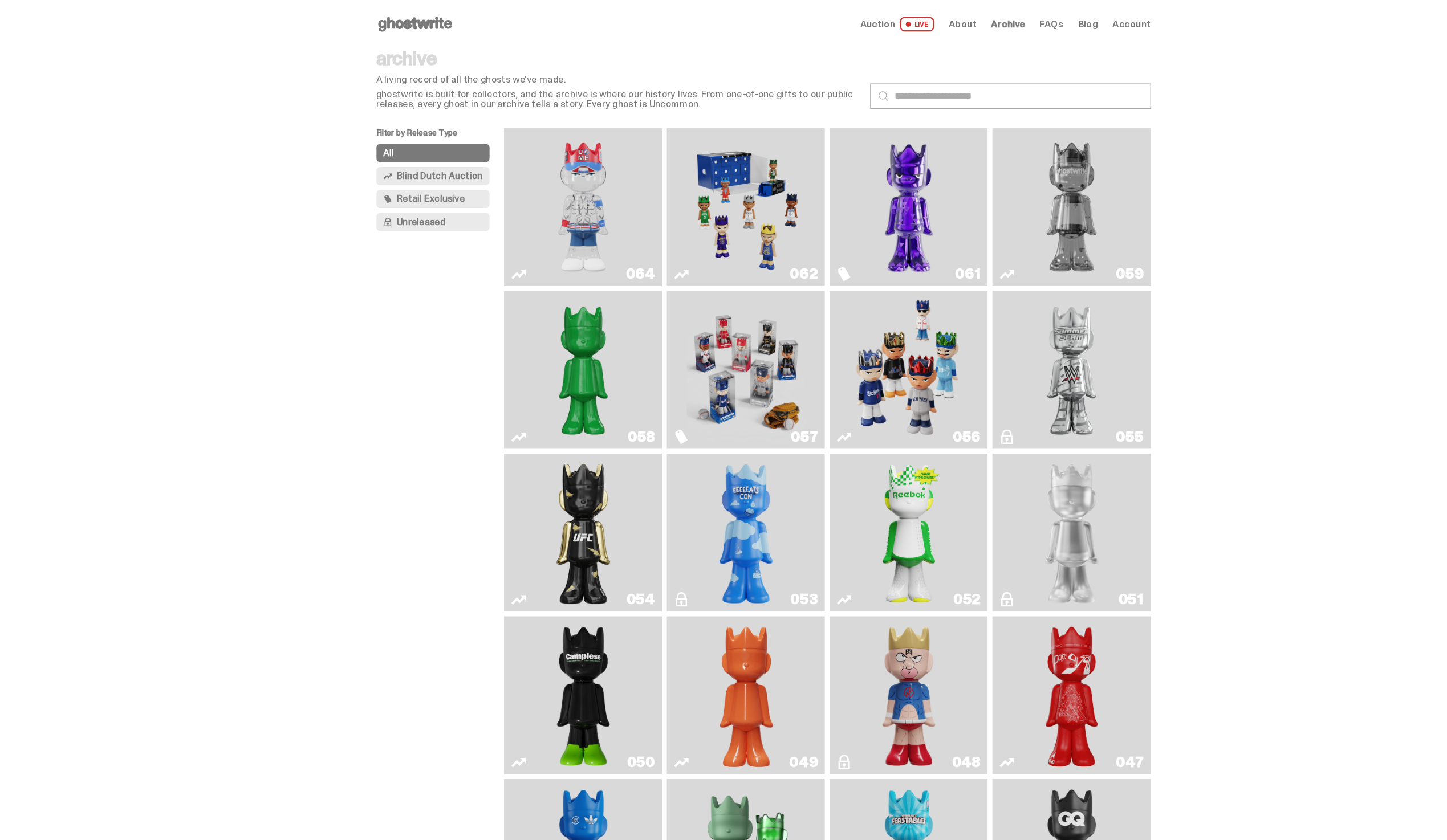
click at [843, 23] on span "Auction" at bounding box center [826, 23] width 33 height 9
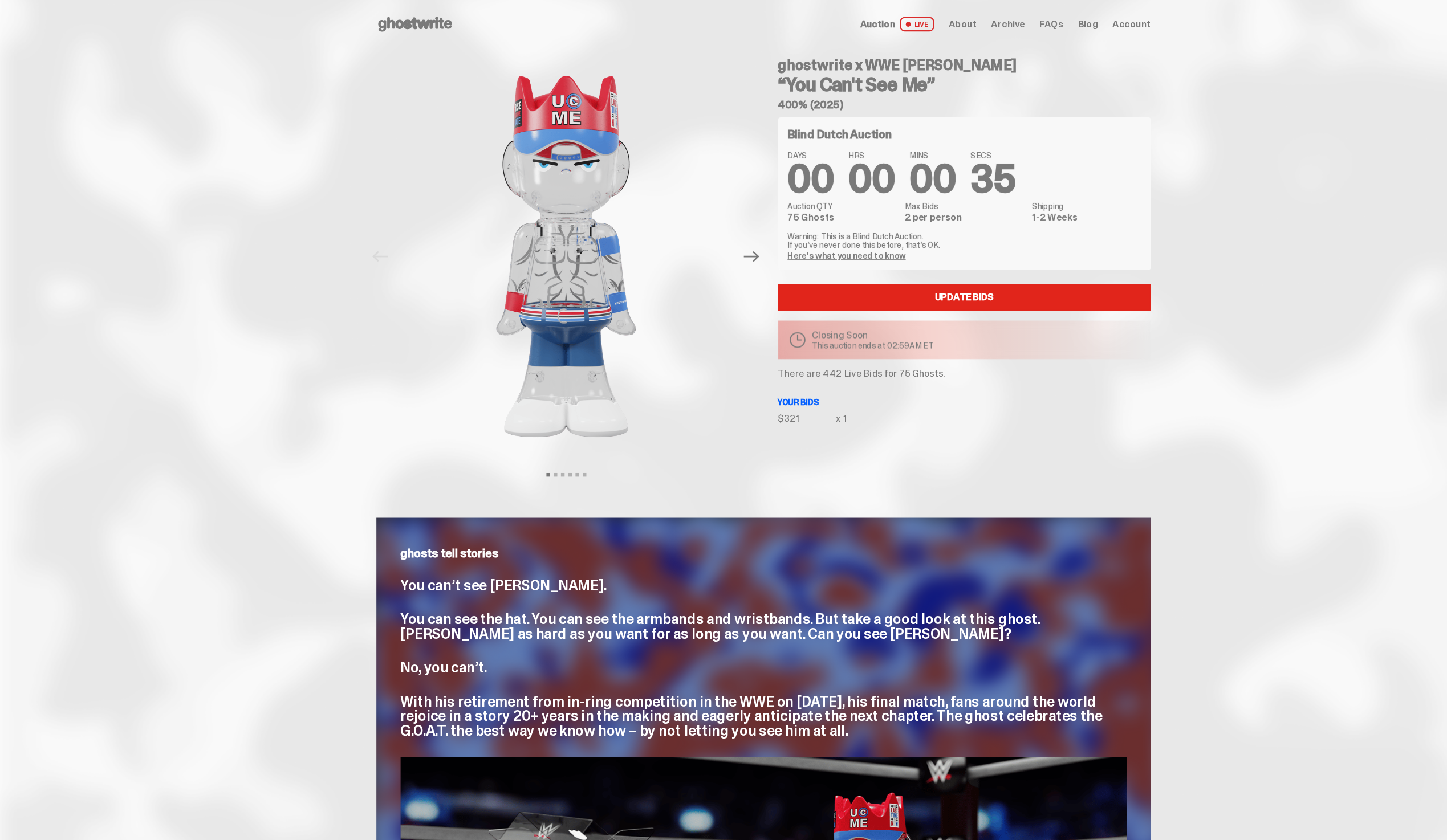
click at [962, 29] on div "Auction LIVE About Archive FAQs Blog Account" at bounding box center [946, 23] width 273 height 14
click at [962, 27] on span "Archive" at bounding box center [949, 23] width 32 height 9
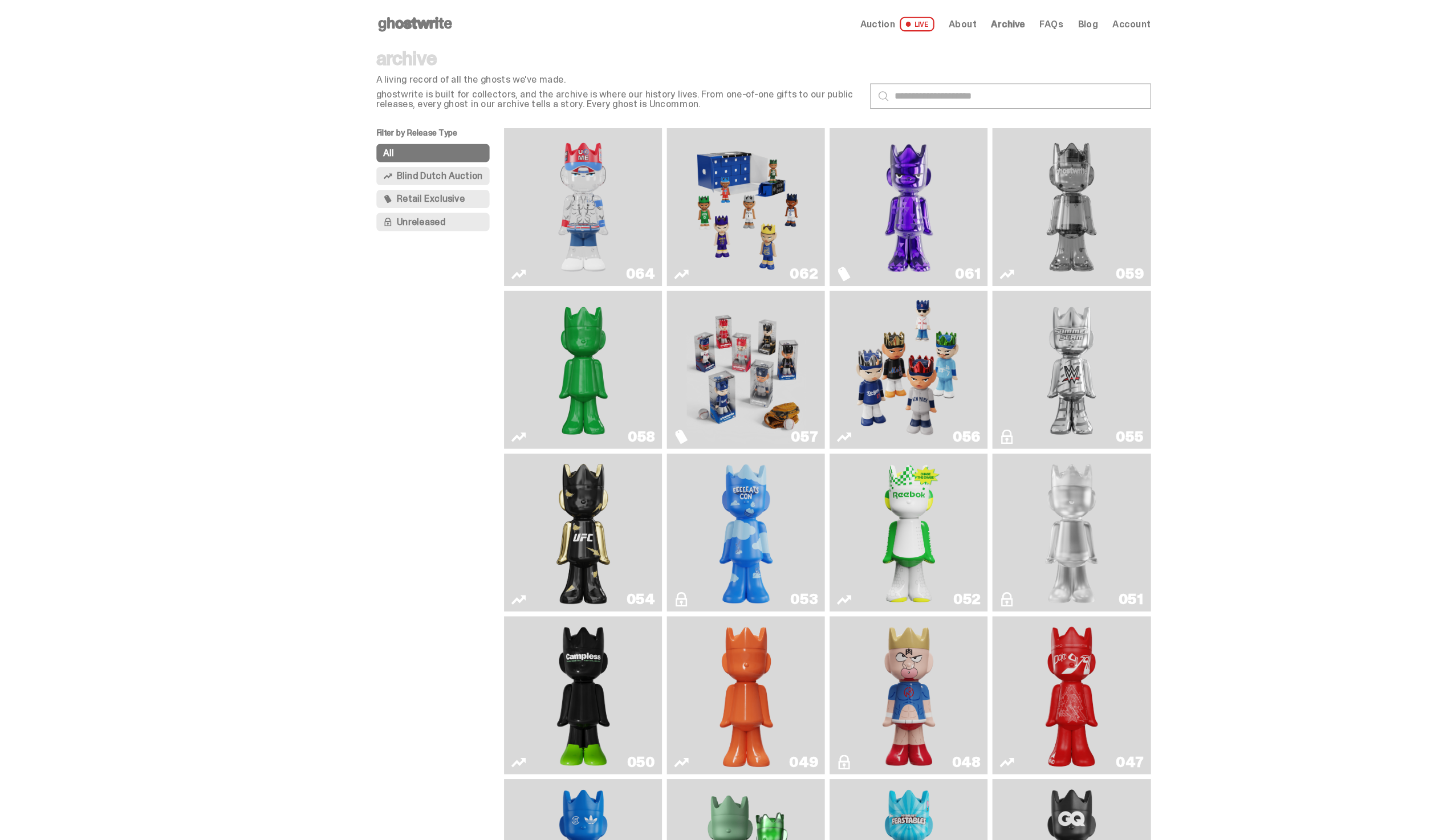
click at [840, 25] on span "Auction" at bounding box center [826, 23] width 33 height 9
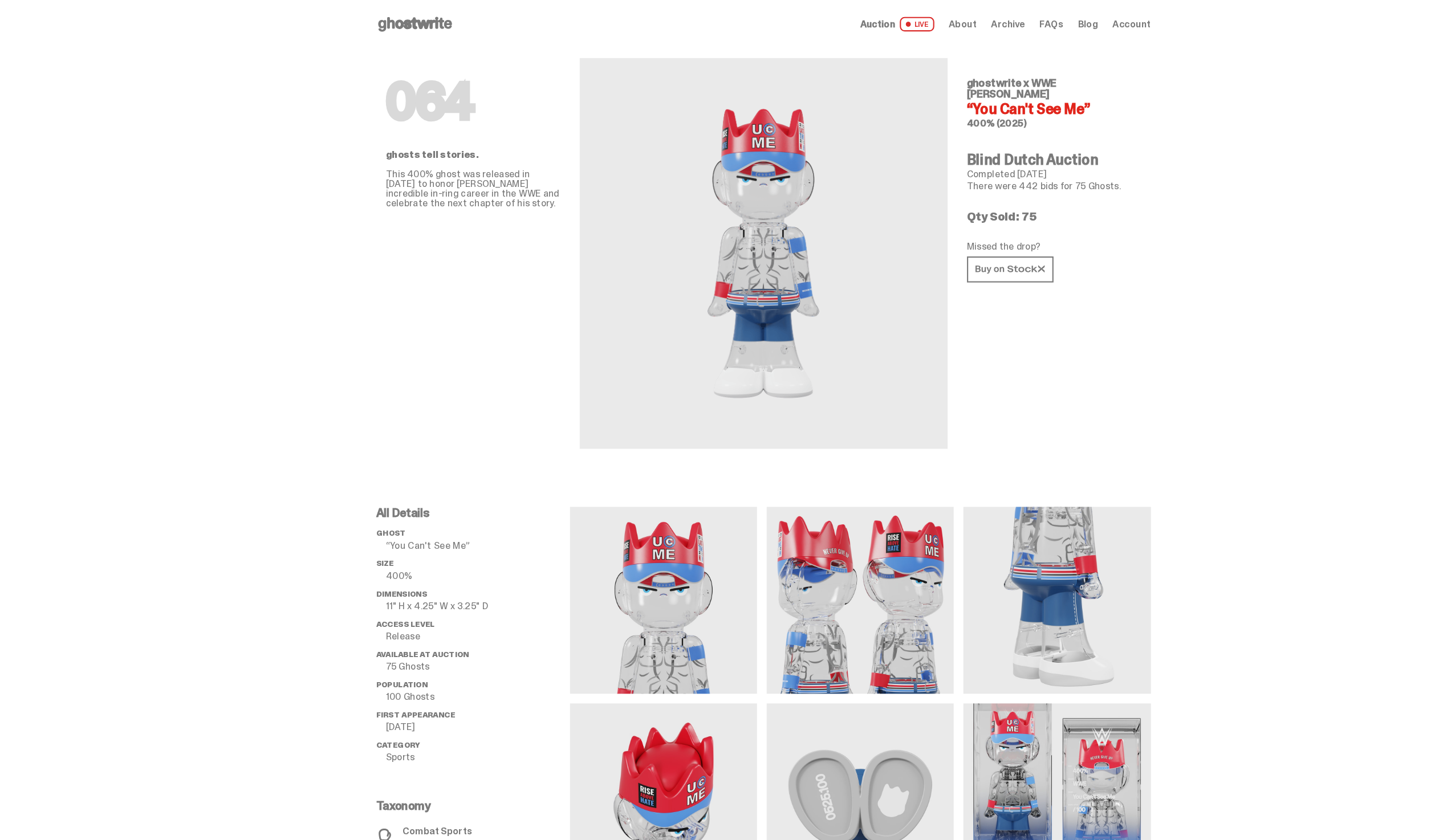
click at [401, 25] on use at bounding box center [391, 23] width 70 height 14
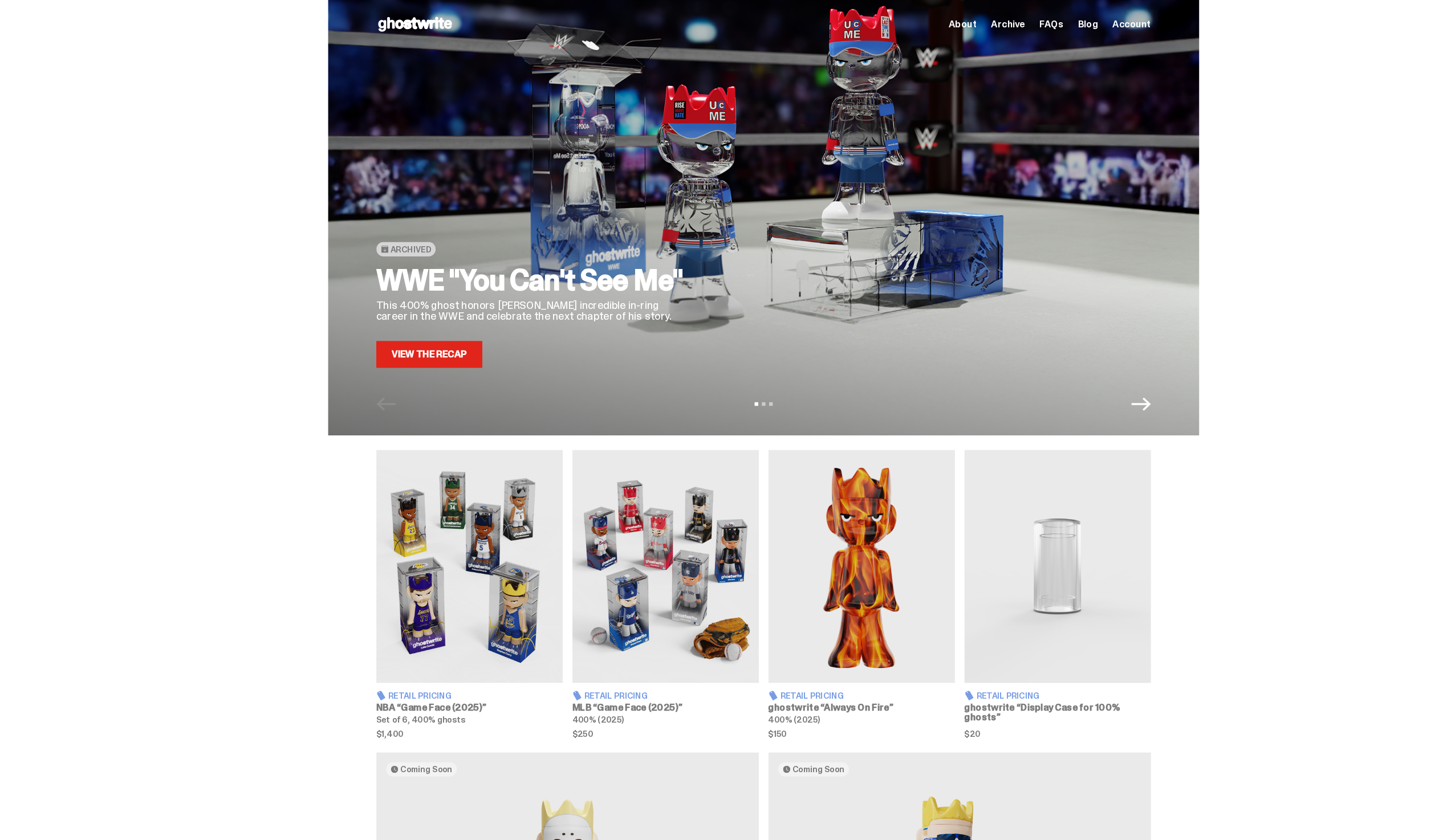
click at [405, 335] on link "View the Recap" at bounding box center [404, 334] width 100 height 25
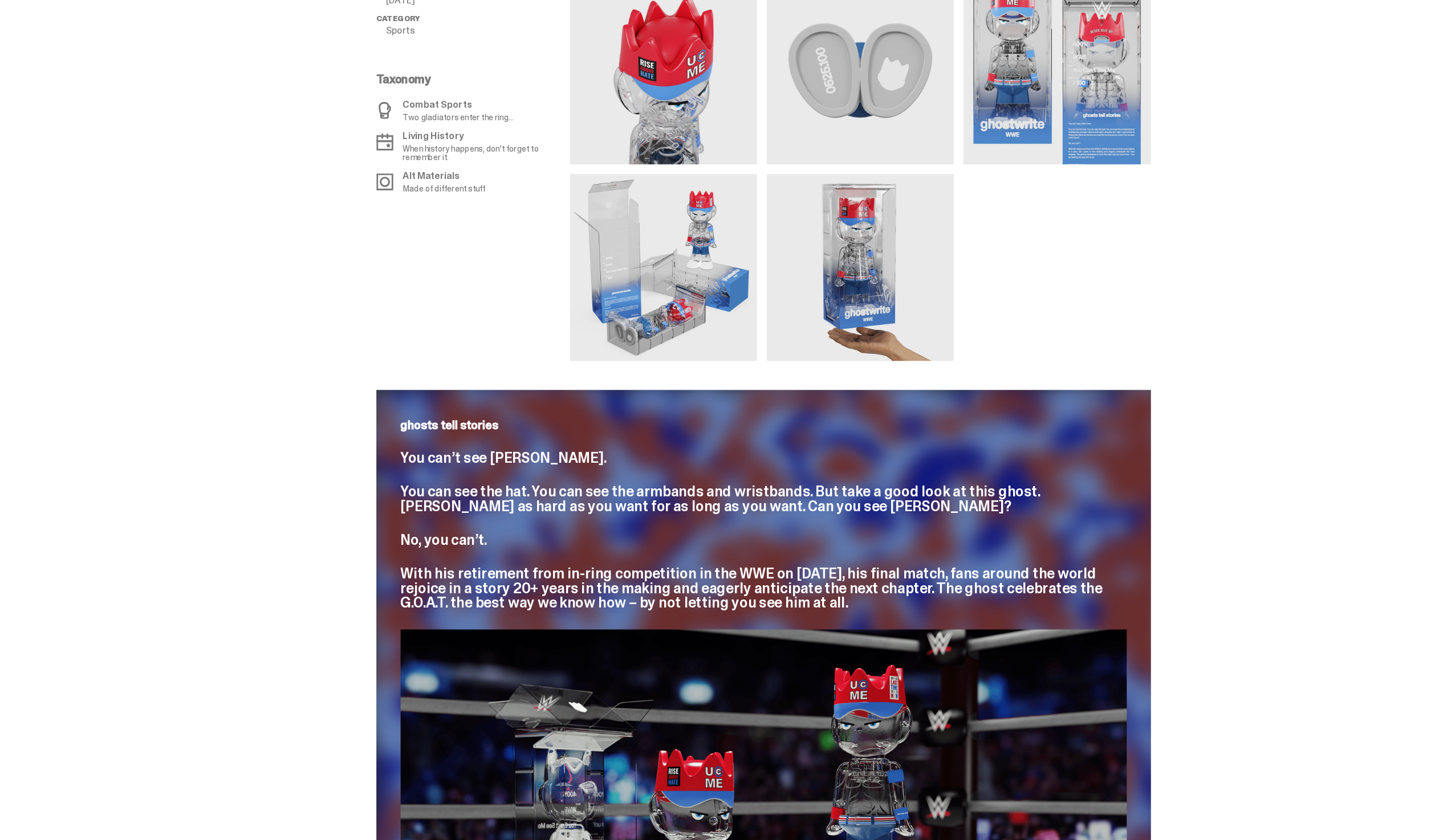
scroll to position [46, 0]
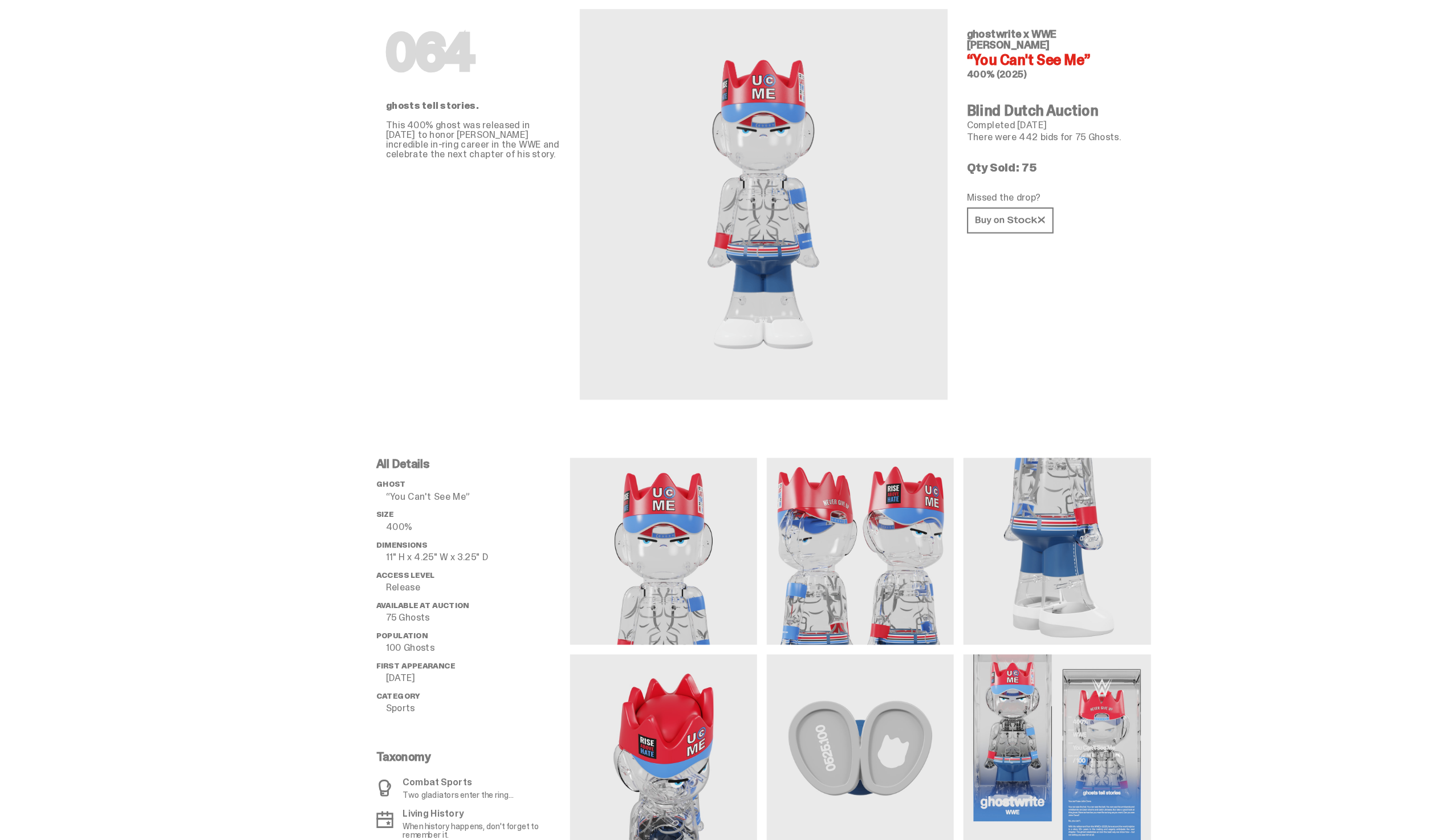
click at [398, 31] on h1 "064" at bounding box center [445, 50] width 164 height 46
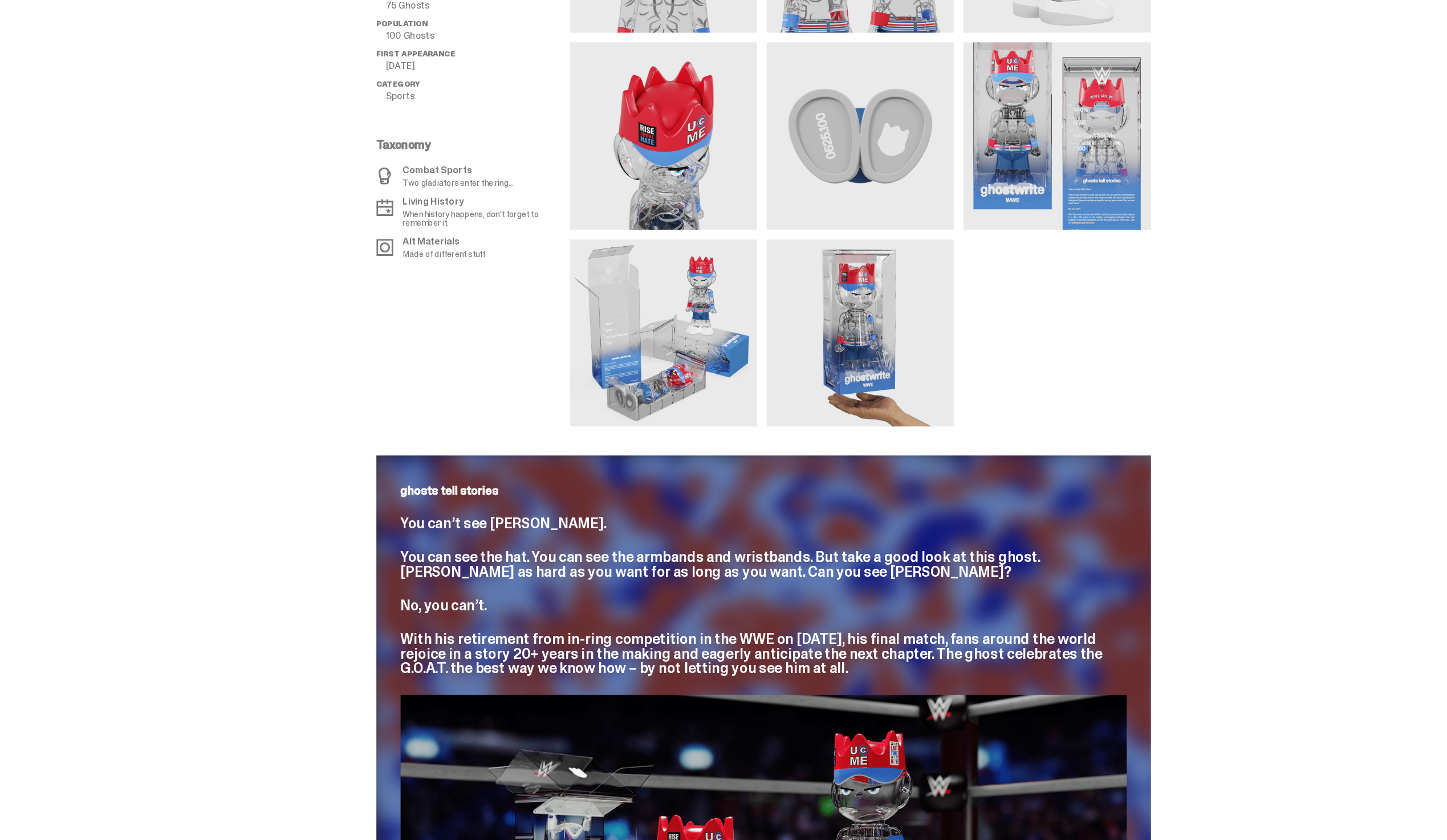
scroll to position [0, 0]
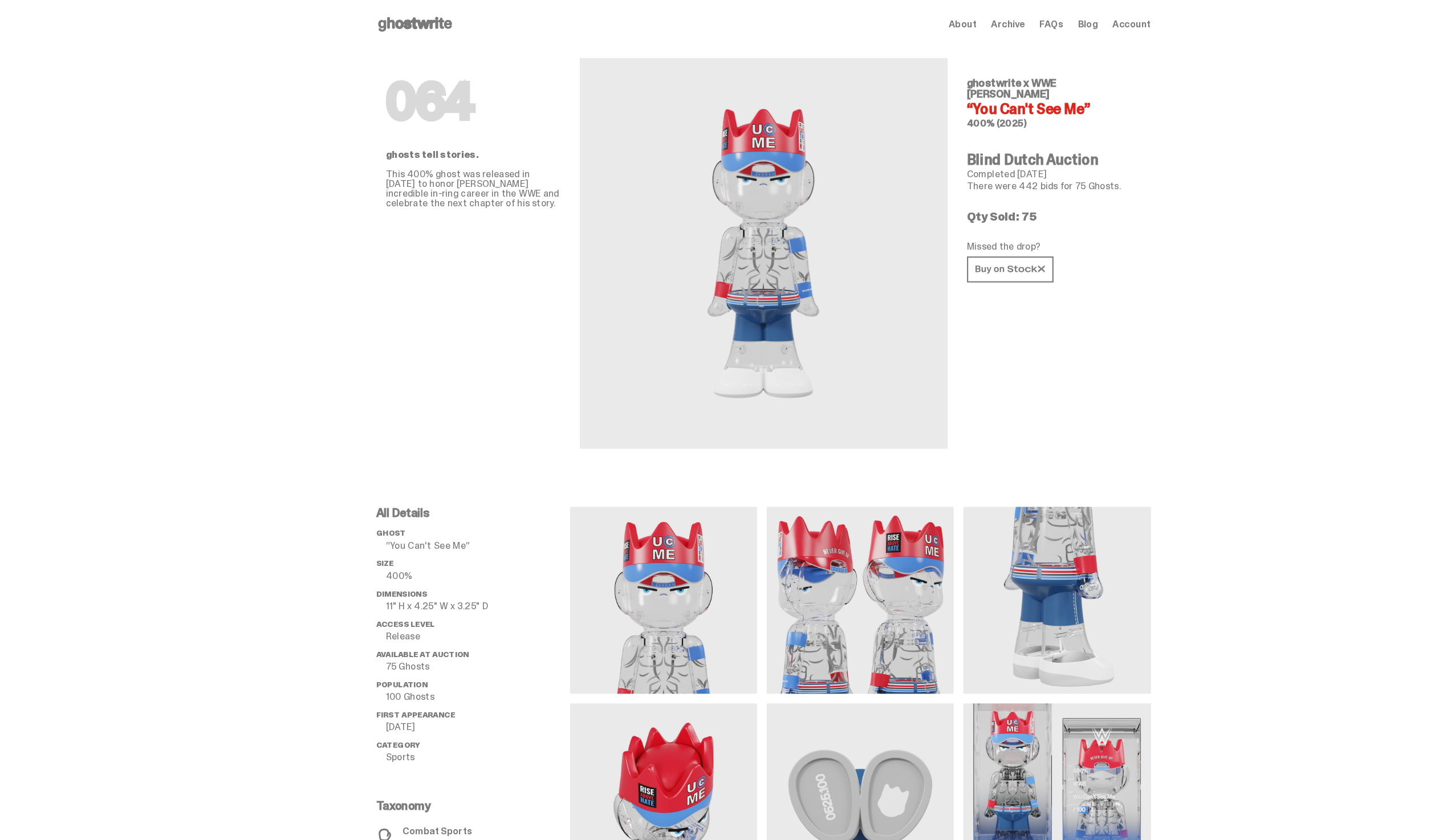
click at [914, 27] on span "About" at bounding box center [907, 23] width 26 height 9
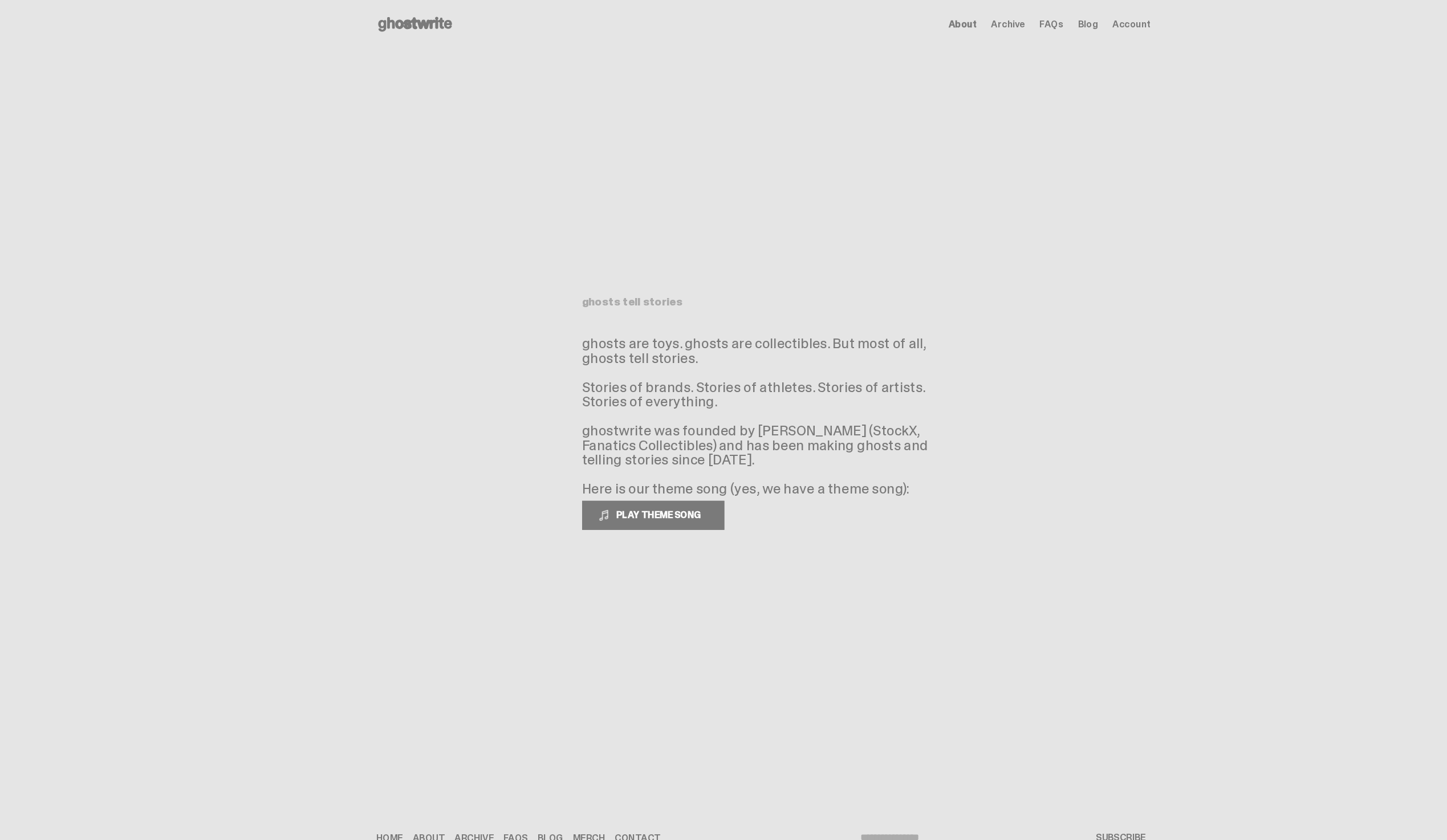
click at [411, 26] on use at bounding box center [391, 23] width 70 height 14
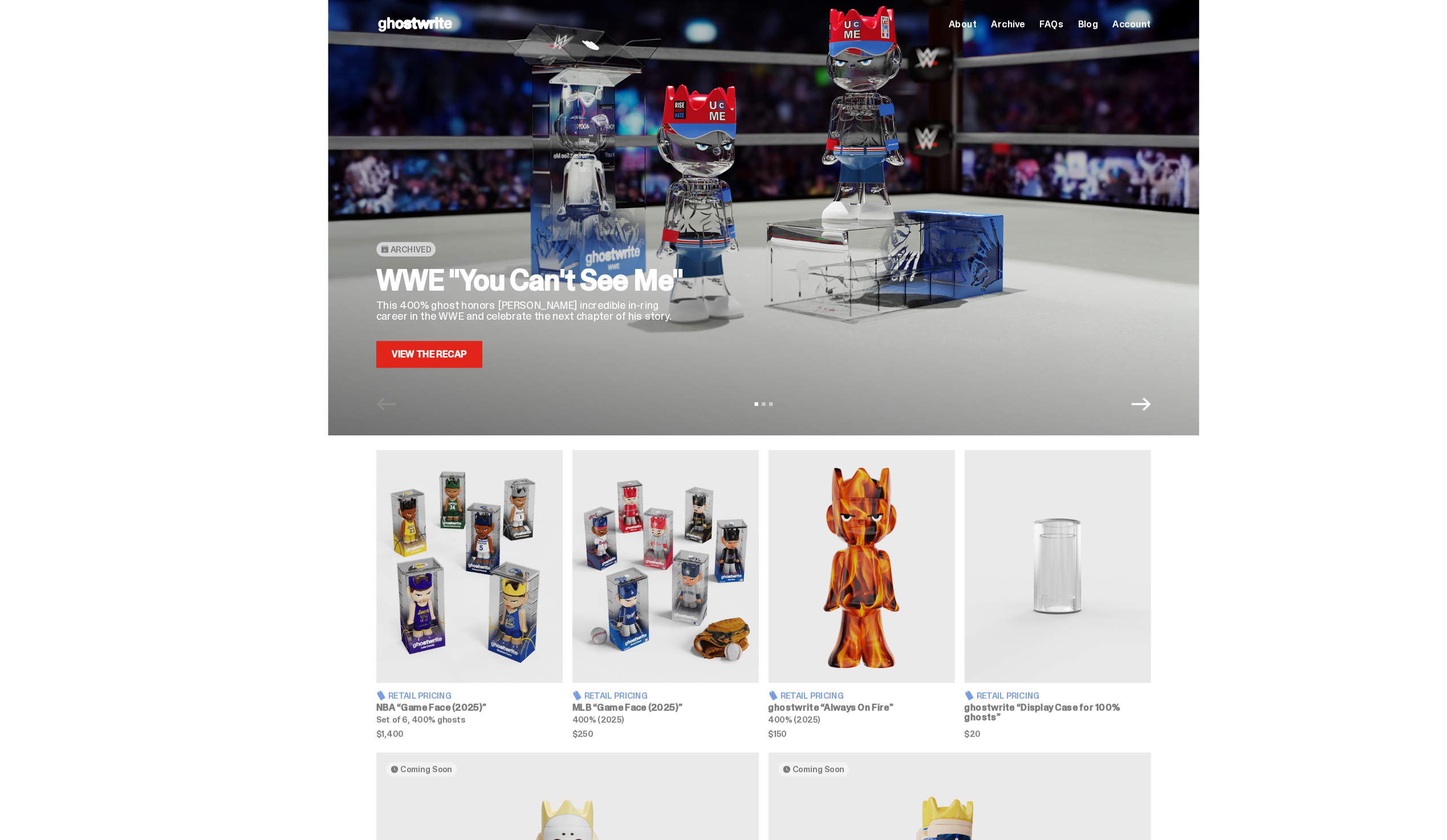
click at [1078, 373] on icon "Next" at bounding box center [1074, 380] width 18 height 18
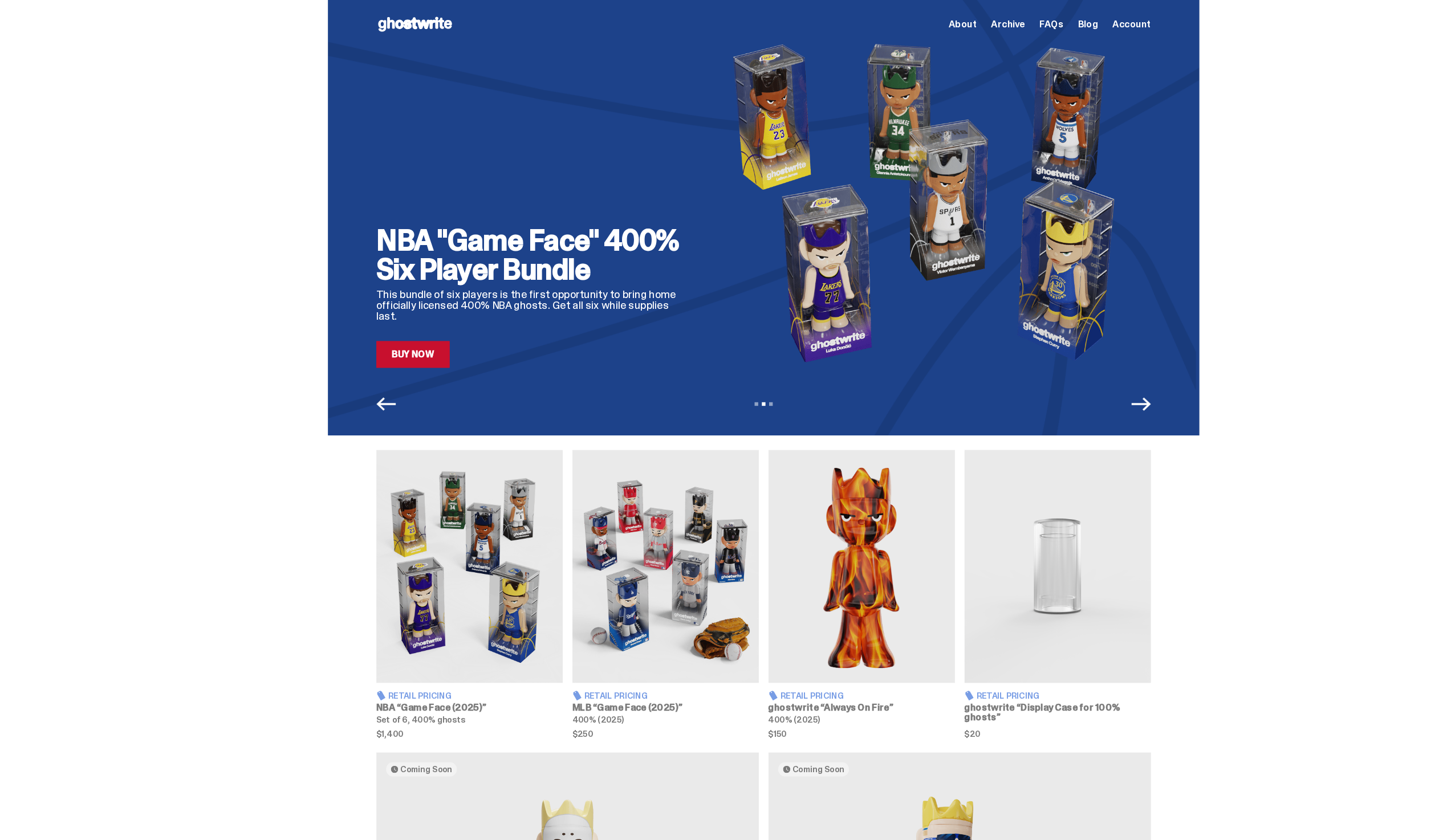
click at [1078, 373] on icon "Next" at bounding box center [1074, 380] width 18 height 18
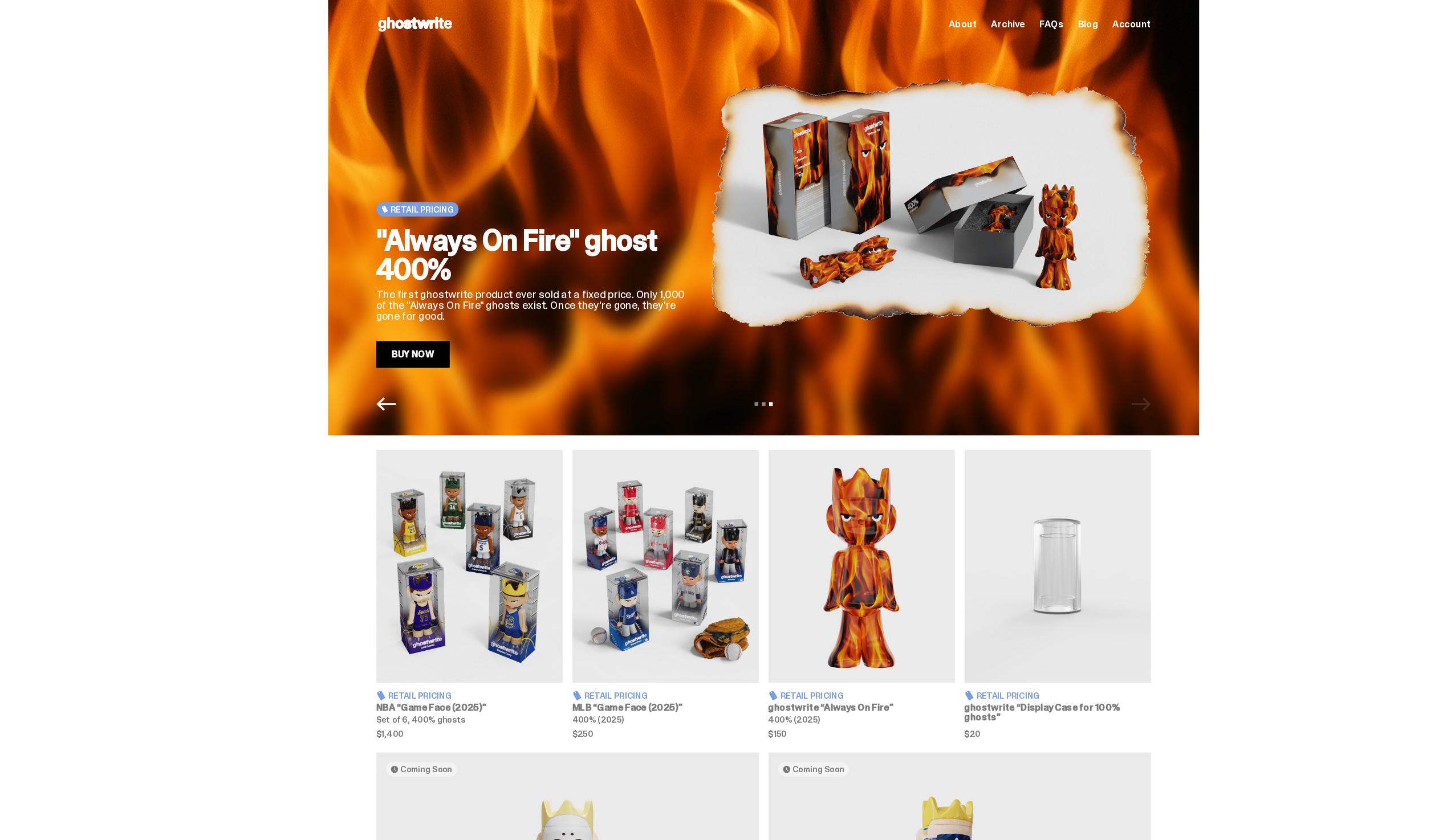
click at [956, 19] on span "Archive" at bounding box center [949, 23] width 32 height 9
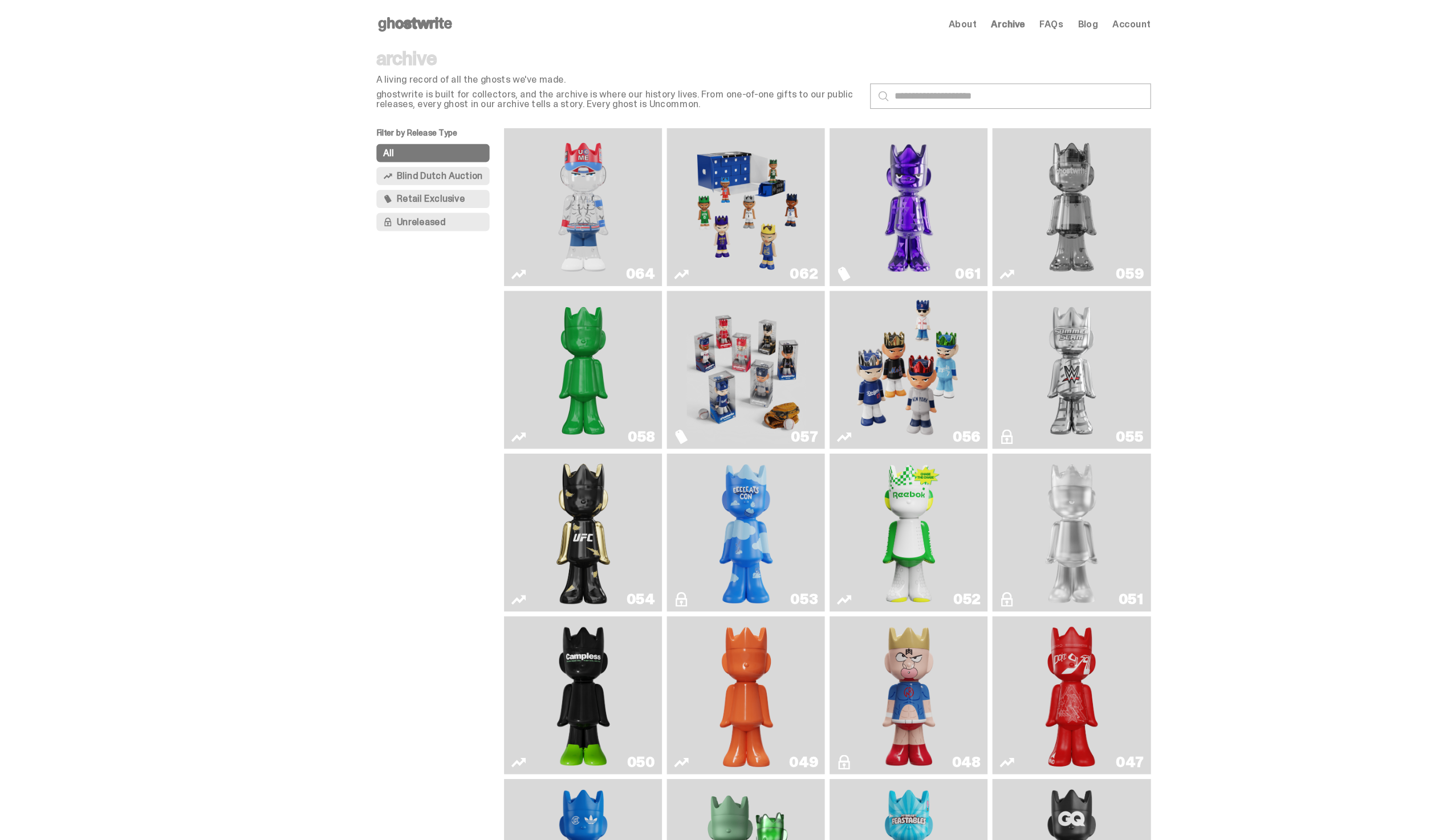
click at [571, 191] on img "You Can't See Me" at bounding box center [550, 196] width 112 height 140
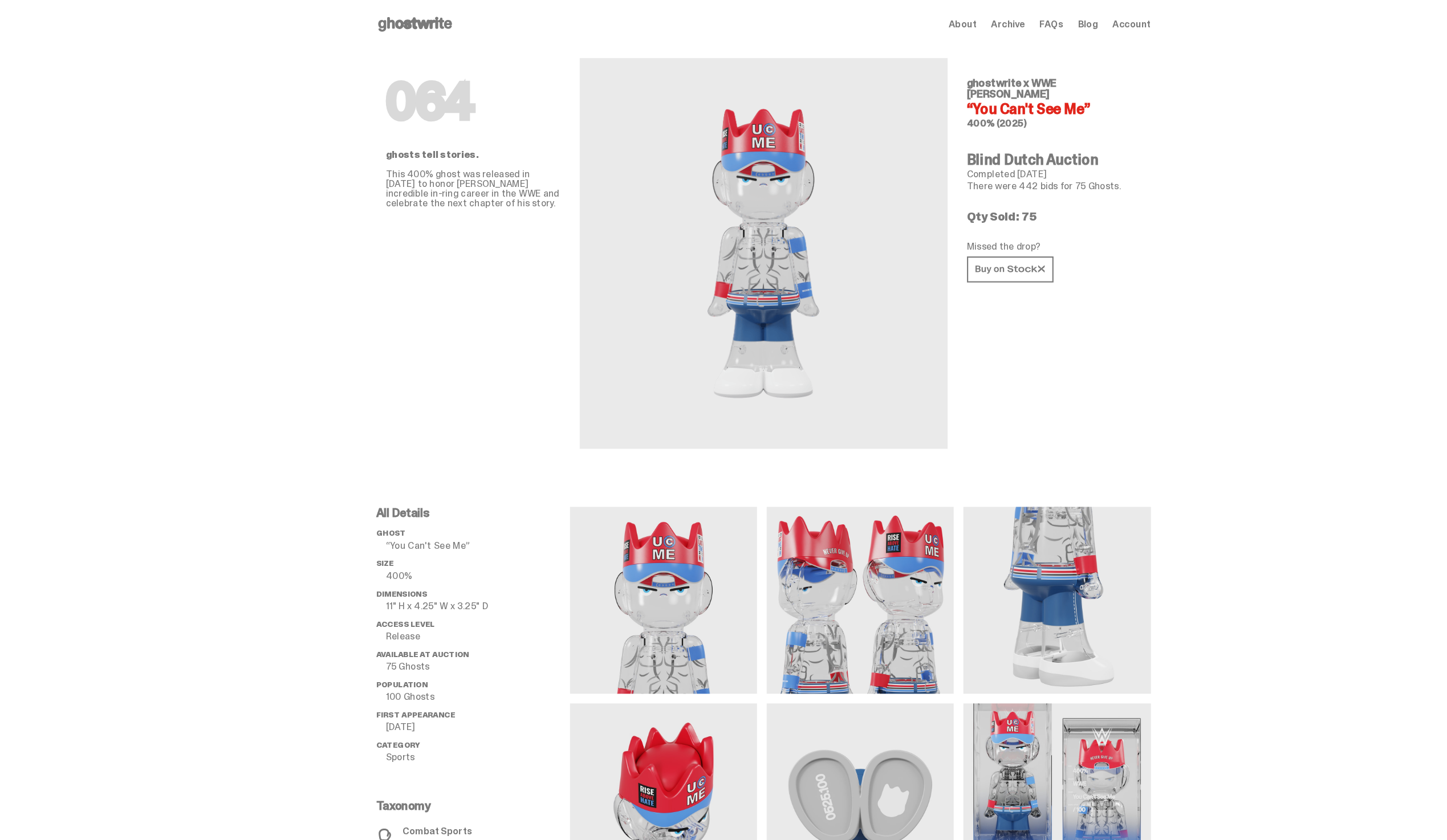
click at [405, 23] on use at bounding box center [391, 23] width 70 height 14
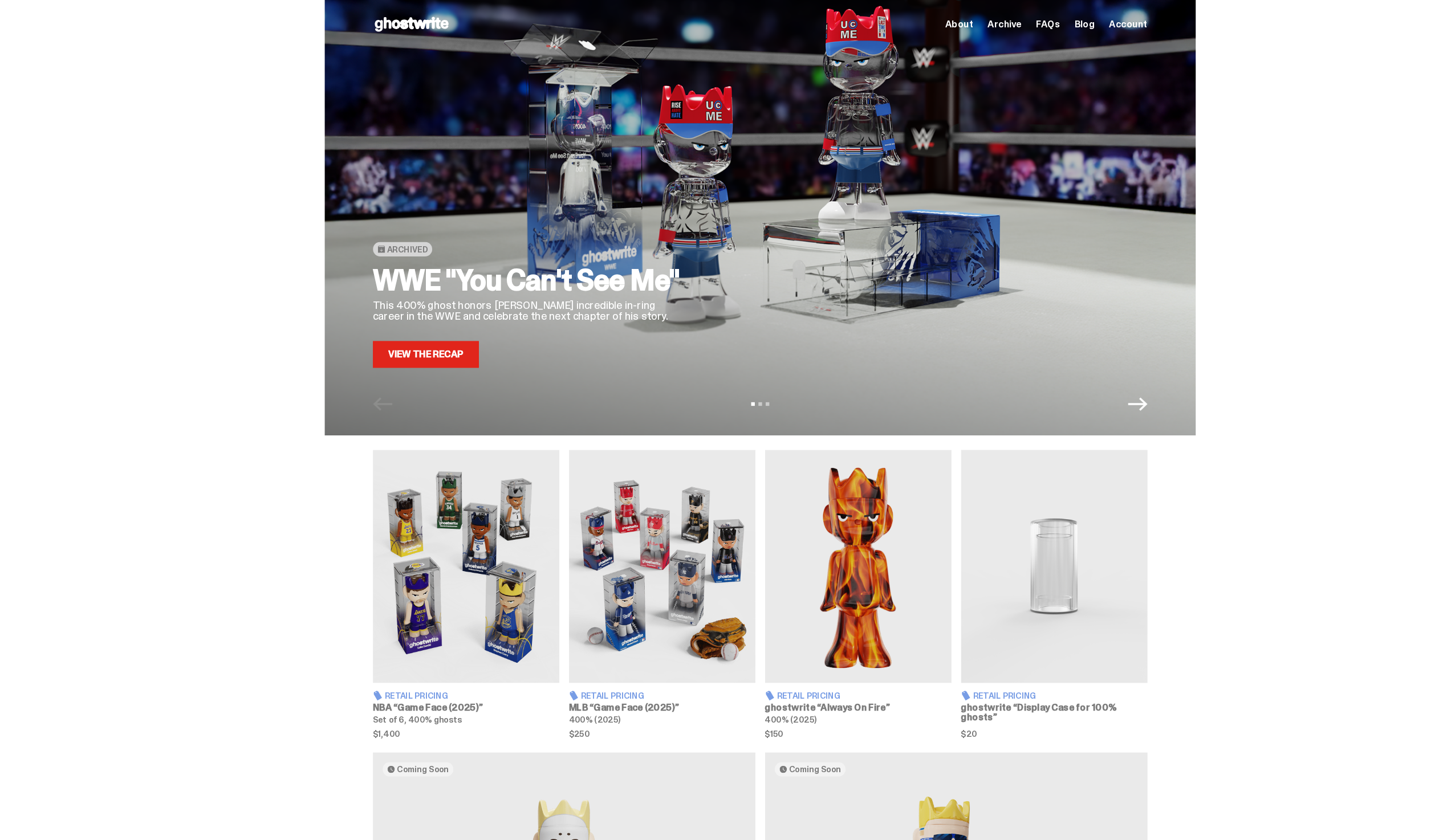
click at [963, 23] on span "Archive" at bounding box center [949, 23] width 32 height 9
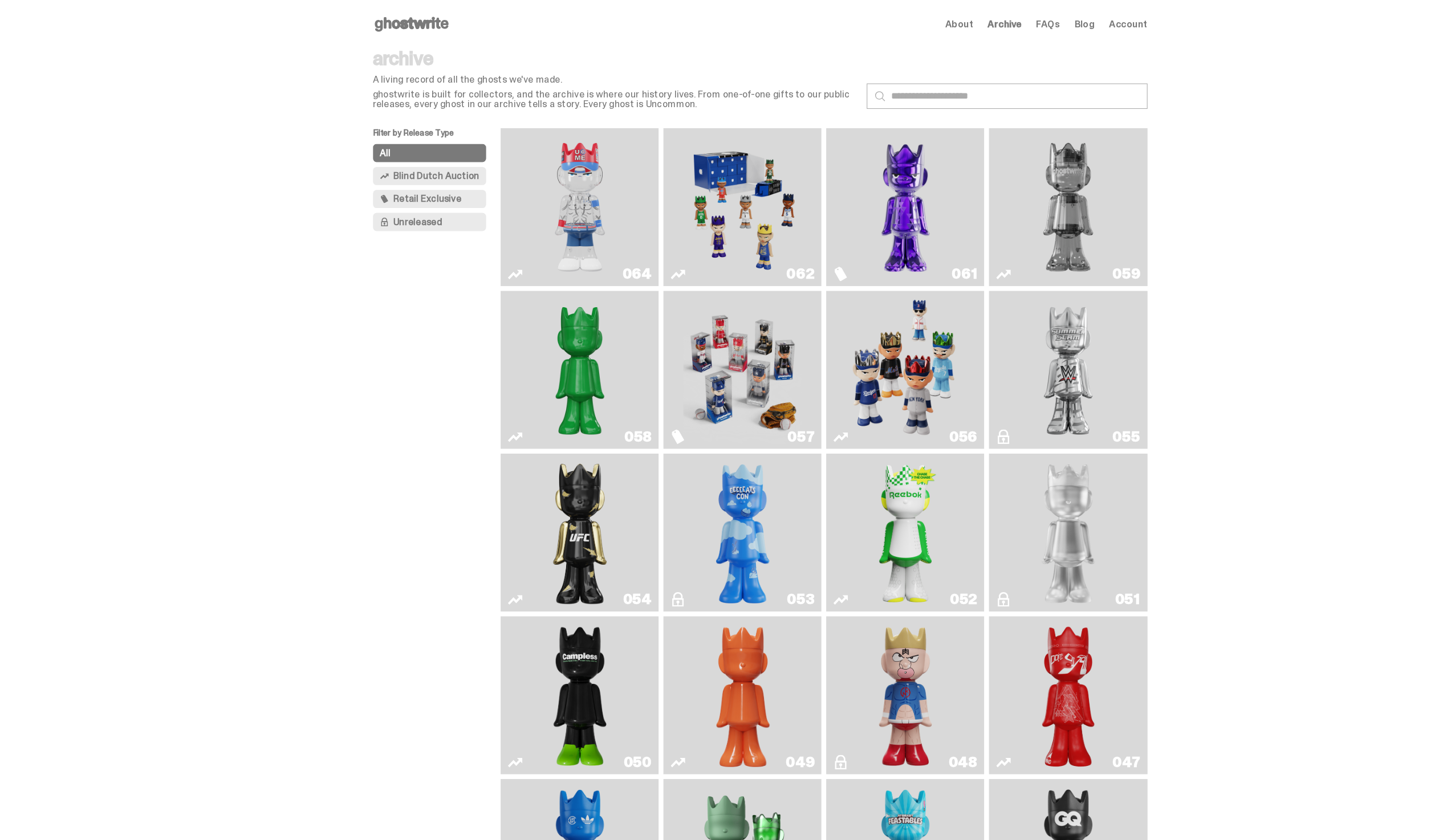
click at [401, 12] on div "Open main menu Home About Archive FAQs Blog Account About Archive FAQs Blog Acc…" at bounding box center [720, 23] width 730 height 46
click at [394, 29] on icon at bounding box center [391, 23] width 73 height 18
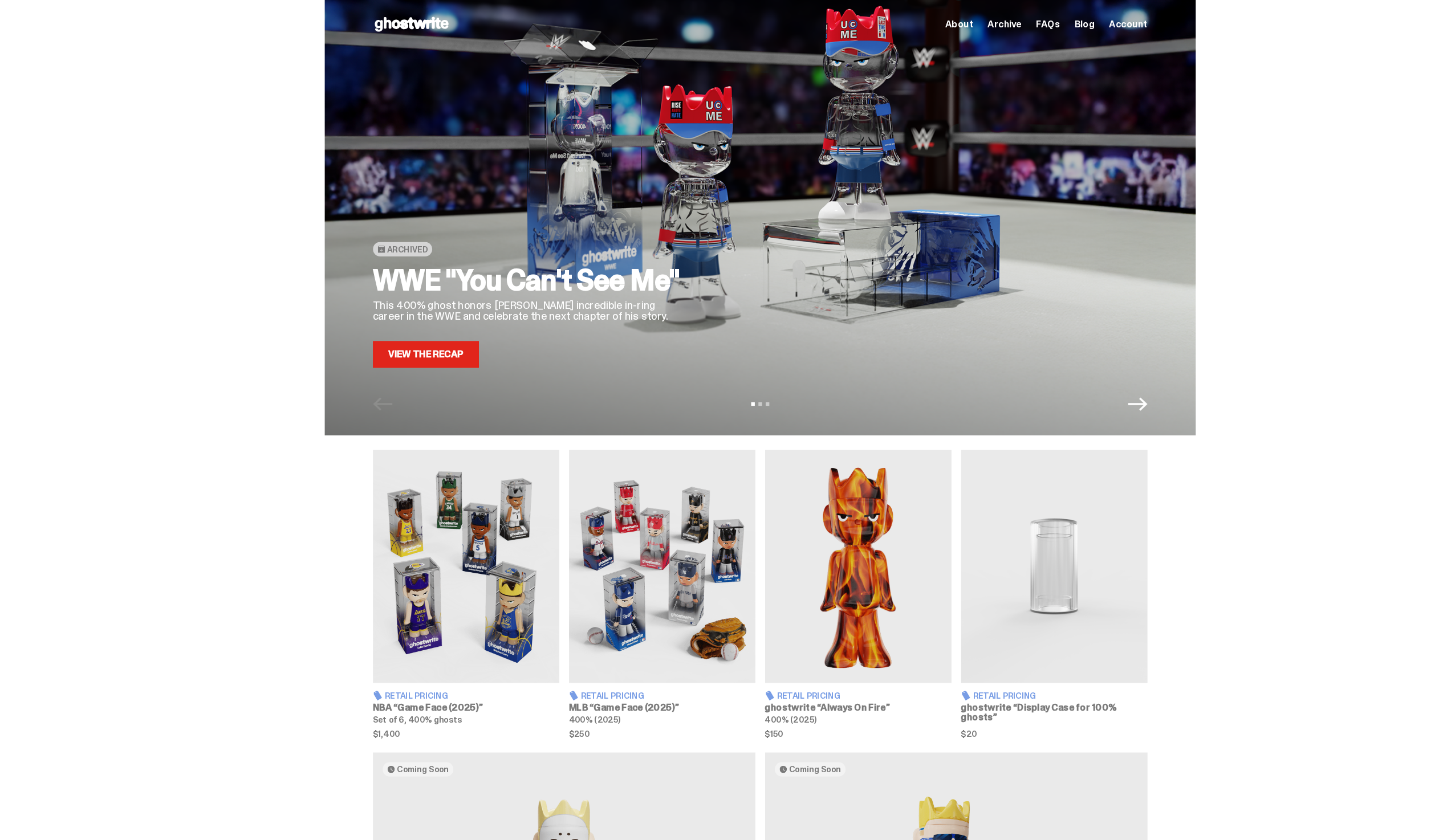
click at [425, 335] on link "View the Recap" at bounding box center [404, 334] width 100 height 25
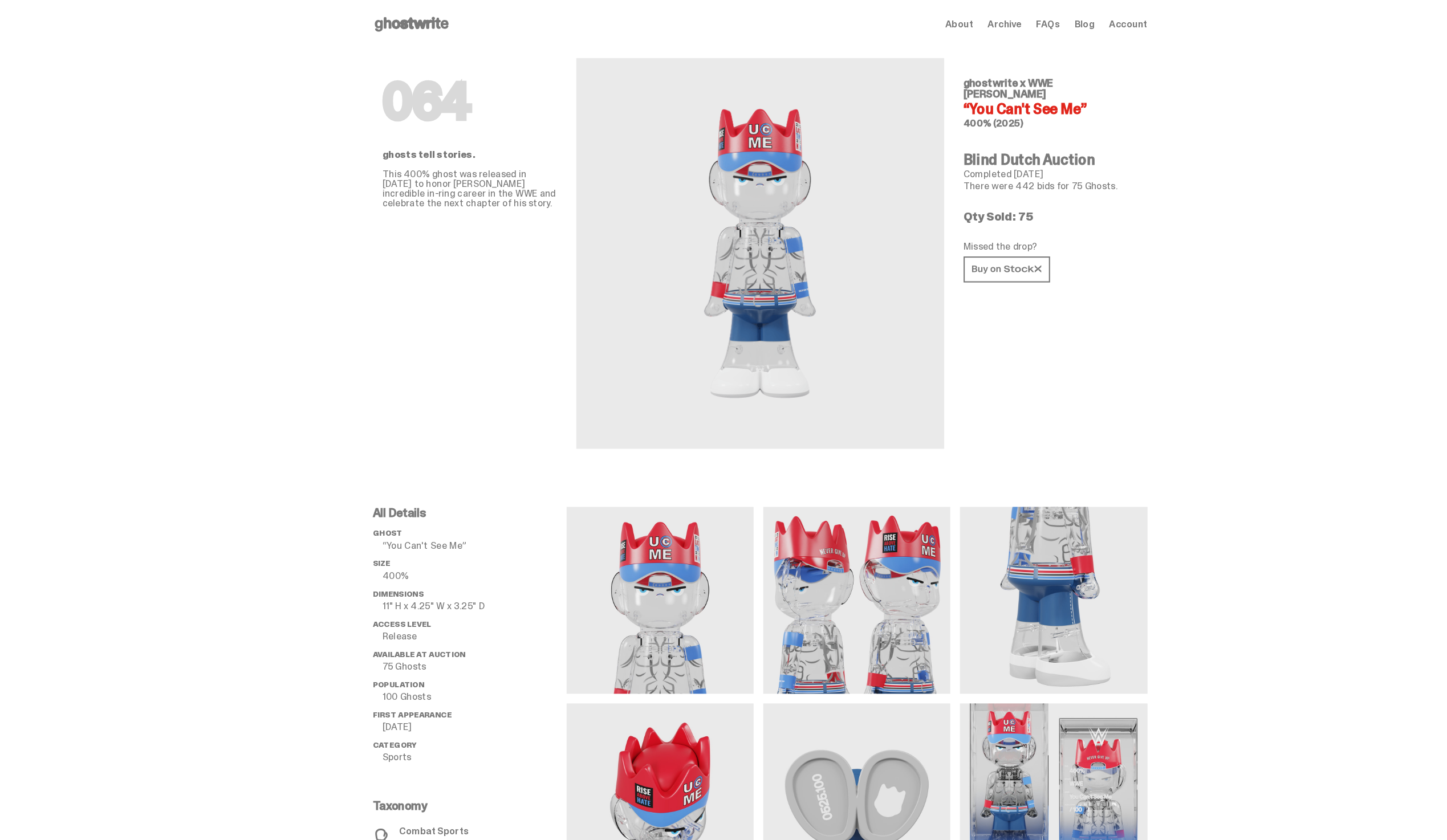
click at [385, 14] on icon at bounding box center [391, 23] width 73 height 18
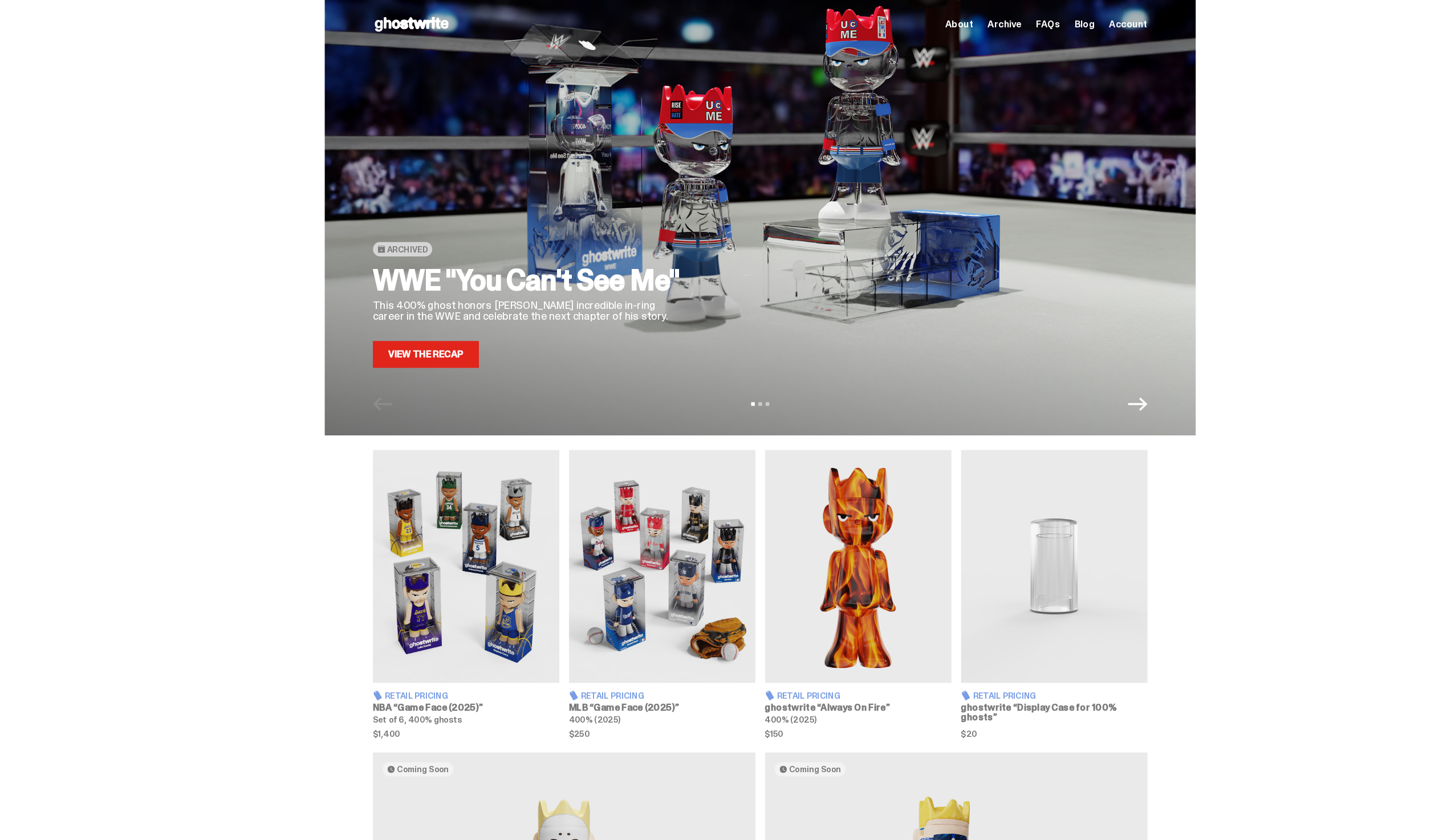
click at [407, 332] on link "View the Recap" at bounding box center [404, 334] width 100 height 25
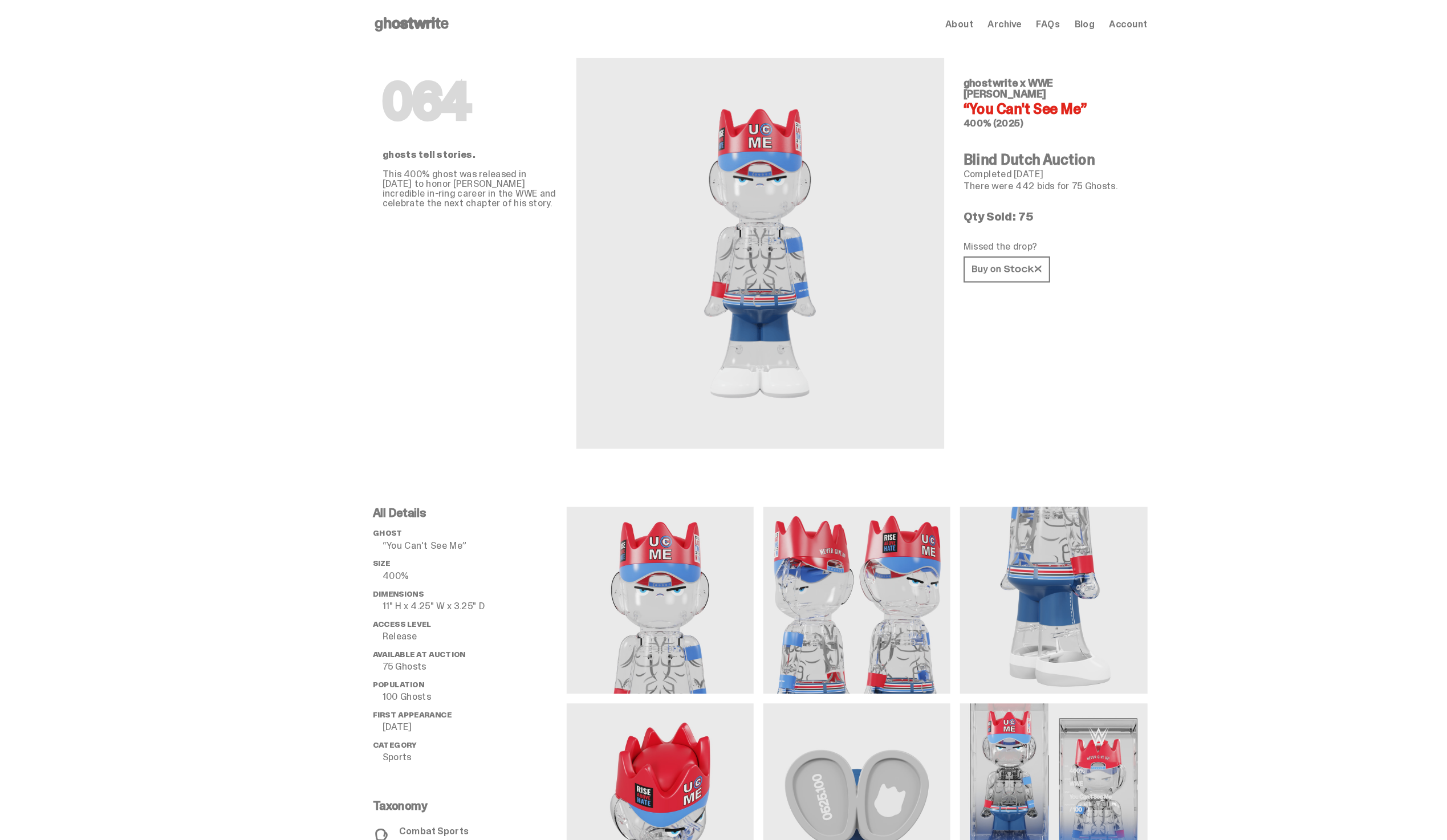
click at [401, 16] on icon at bounding box center [391, 23] width 73 height 18
